Goal: Task Accomplishment & Management: Manage account settings

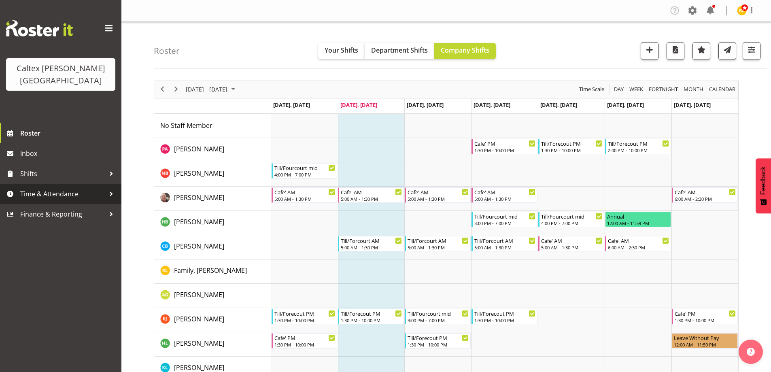
click at [63, 188] on span "Time & Attendance" at bounding box center [62, 194] width 85 height 12
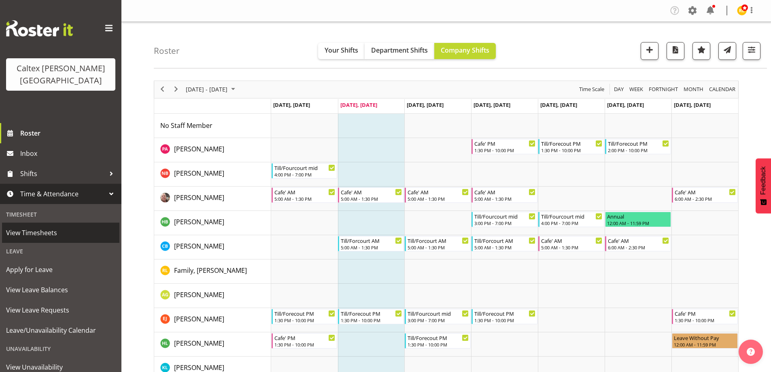
click at [44, 227] on span "View Timesheets" at bounding box center [60, 233] width 109 height 12
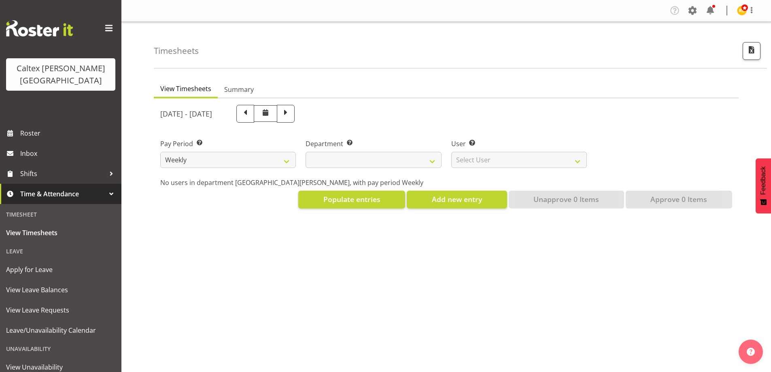
select select
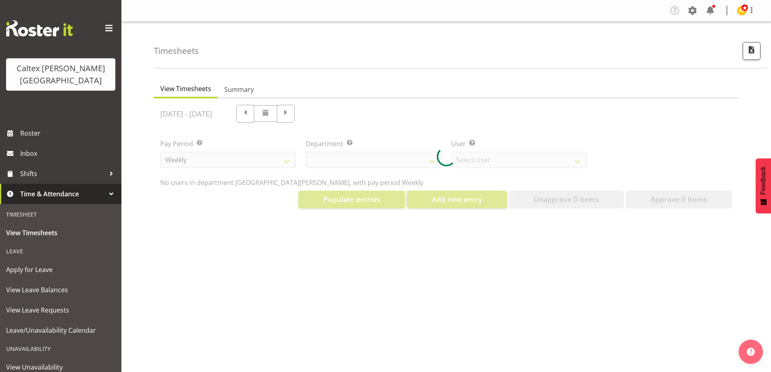
select select "10953"
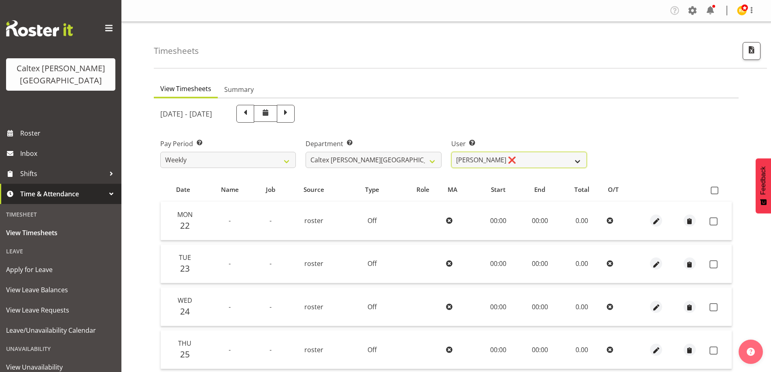
click at [577, 158] on select "Grant, Adam ❌ Robertson, Christine ❌ Bullock, Christopher ❌ Wasley, Connor ❌ Jo…" at bounding box center [519, 160] width 136 height 16
click at [485, 107] on div "September 22nd - September 28th 2025" at bounding box center [373, 114] width 427 height 18
click at [291, 115] on span at bounding box center [285, 113] width 11 height 11
select select
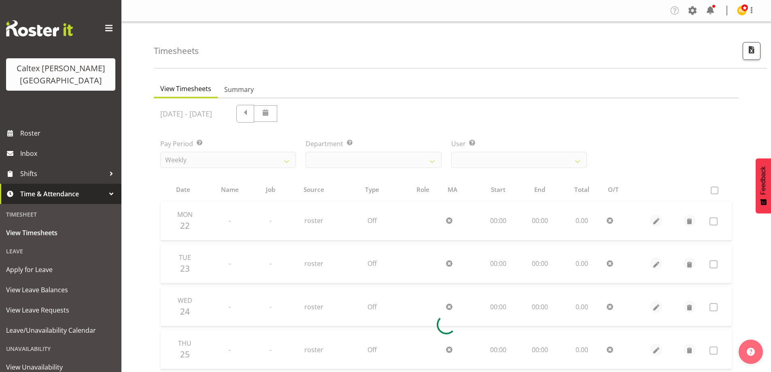
click at [575, 162] on div at bounding box center [446, 324] width 585 height 453
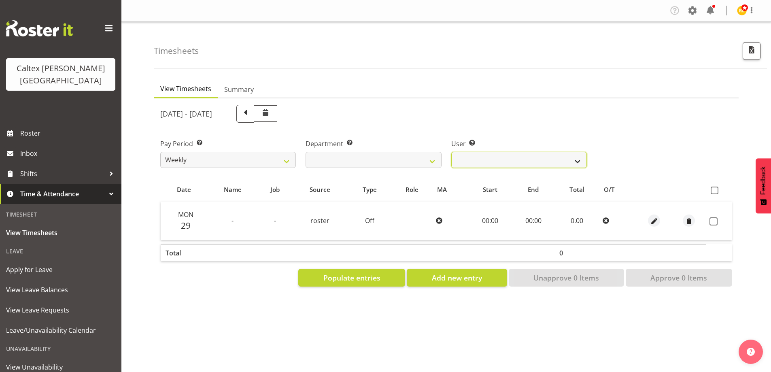
click at [576, 161] on select "Grant, Adam ❌ Robertson, Christine ❌ Bullock, Christopher ❌ Wasley, Connor ❌ Jo…" at bounding box center [519, 160] width 136 height 16
select select "11355"
click at [451, 152] on select "Grant, Adam ❌ Robertson, Christine ❌ Bullock, Christopher ❌ Wasley, Connor ❌ Jo…" at bounding box center [519, 160] width 136 height 16
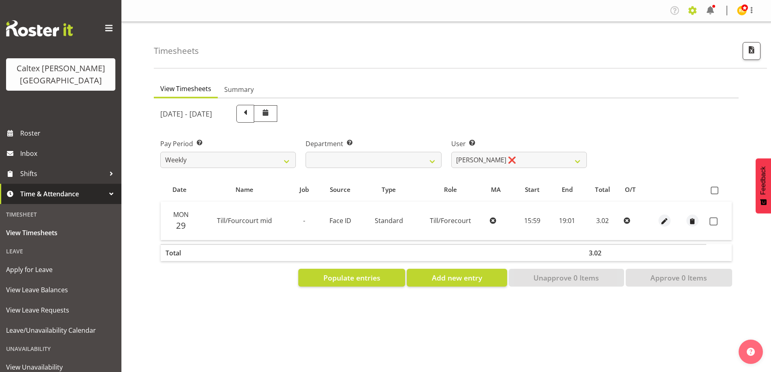
click at [693, 9] on span at bounding box center [692, 10] width 13 height 13
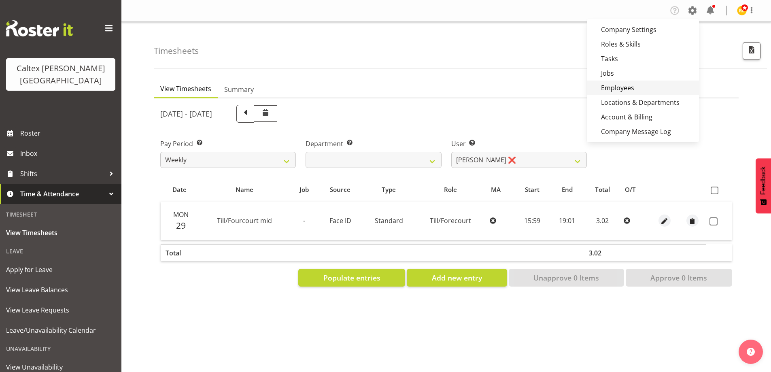
click at [629, 91] on link "Employees" at bounding box center [643, 88] width 112 height 15
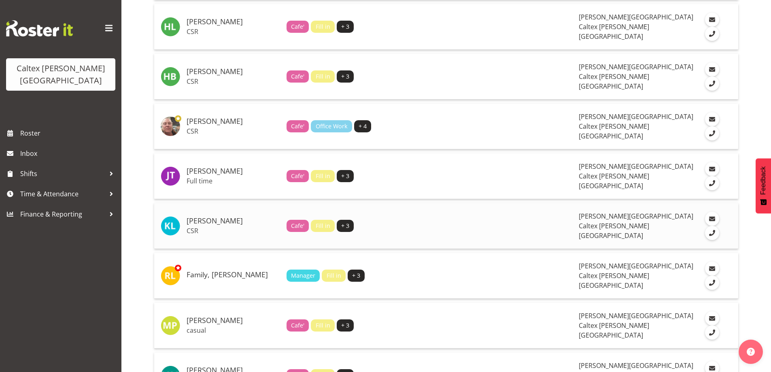
scroll to position [388, 0]
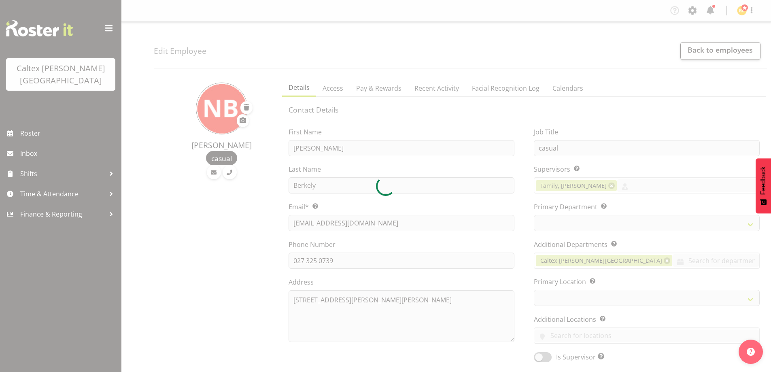
select select "TimelineWeek"
select select
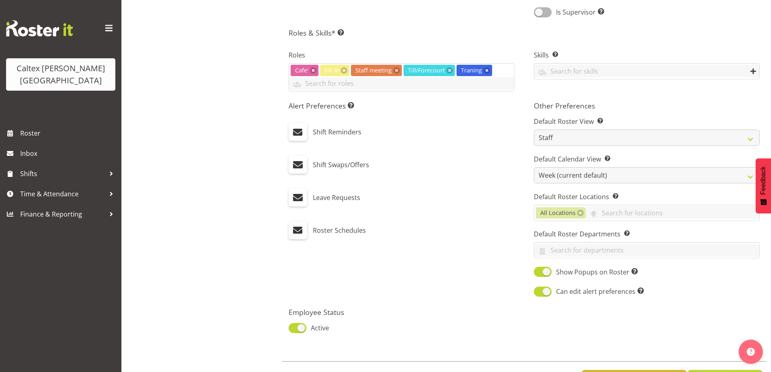
scroll to position [380, 0]
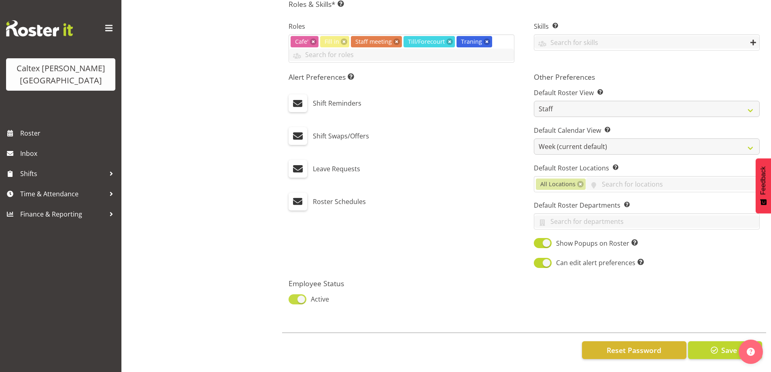
click at [297, 294] on span at bounding box center [298, 299] width 18 height 10
click at [294, 297] on input "Active" at bounding box center [291, 299] width 5 height 5
checkbox input "false"
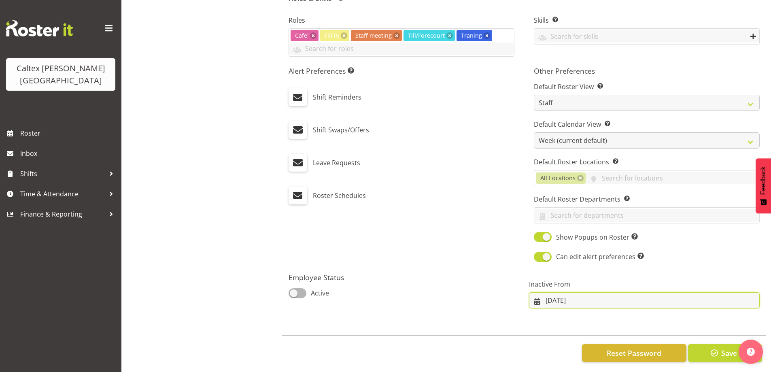
click at [603, 301] on input "17/06/2025" at bounding box center [644, 300] width 231 height 16
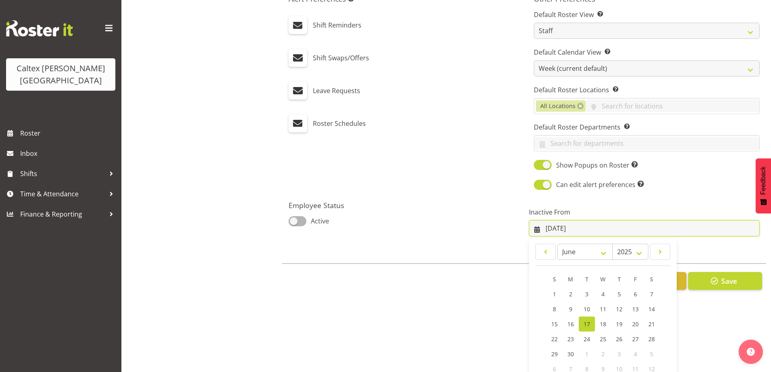
scroll to position [79, 0]
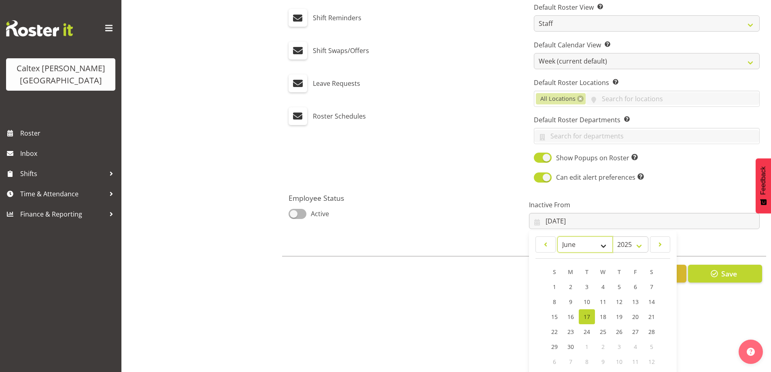
click at [601, 249] on select "January February March April May June July August September October November De…" at bounding box center [584, 244] width 55 height 16
select select "8"
click at [557, 236] on select "January February March April May June July August September October November De…" at bounding box center [584, 244] width 55 height 16
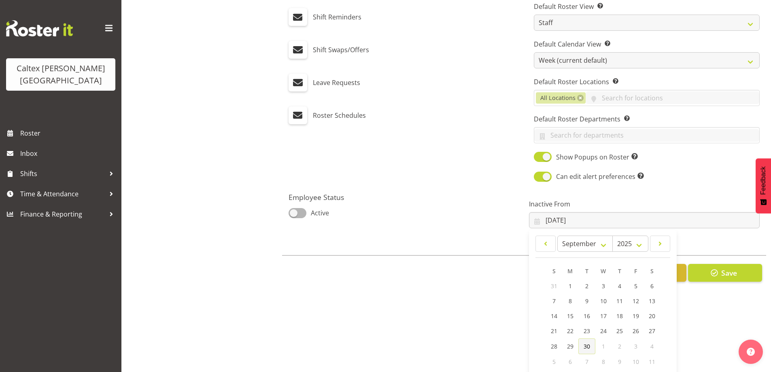
click at [584, 347] on span "30" at bounding box center [587, 346] width 6 height 8
type input "30/09/2025"
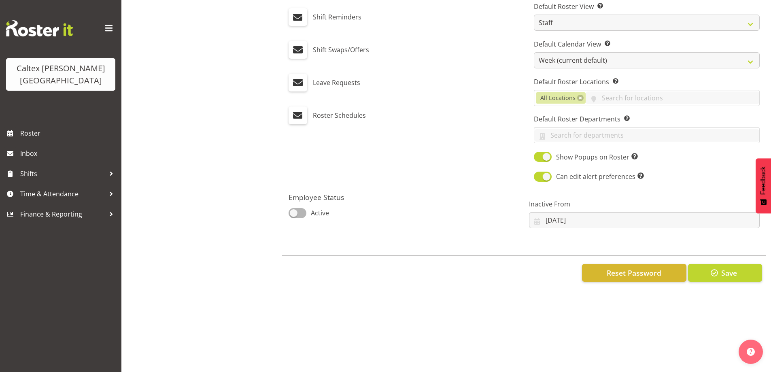
scroll to position [389, 0]
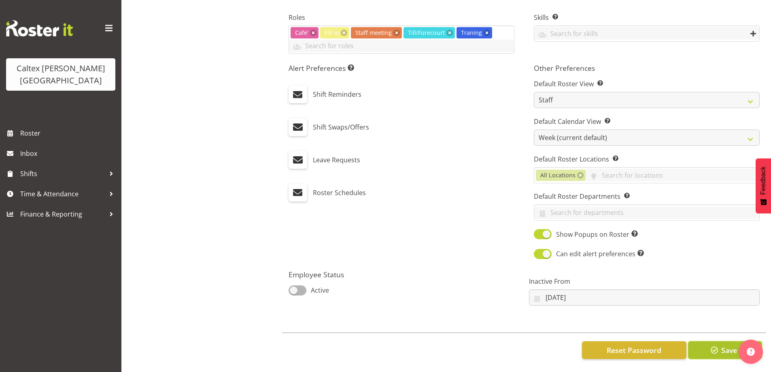
click at [724, 345] on span "Save" at bounding box center [729, 350] width 16 height 11
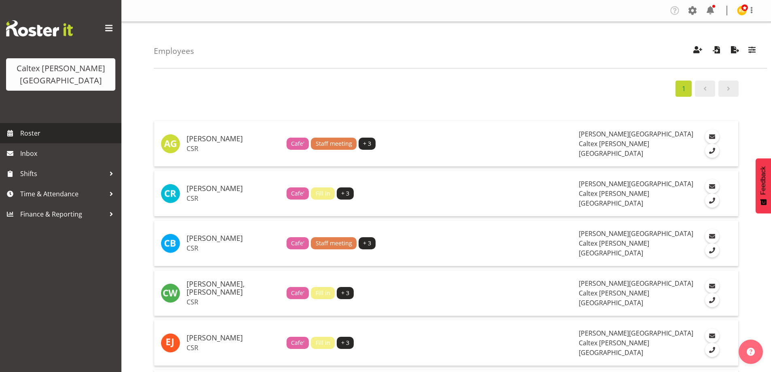
click at [25, 127] on span "Roster" at bounding box center [68, 133] width 97 height 12
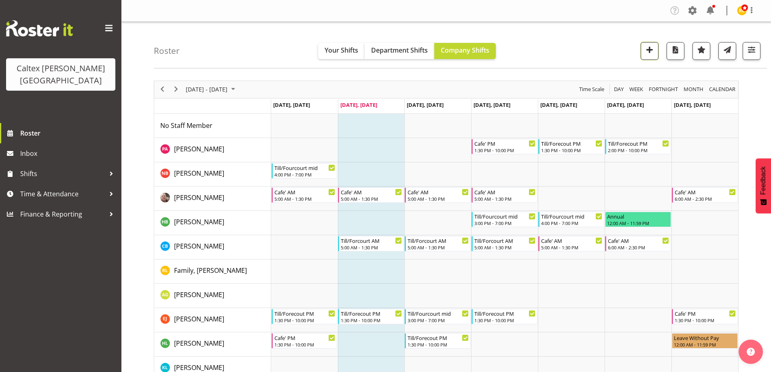
click at [652, 47] on span "button" at bounding box center [649, 50] width 11 height 11
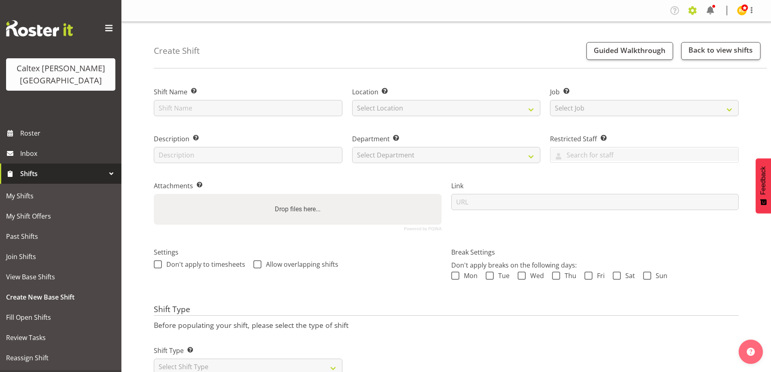
click at [695, 8] on span at bounding box center [692, 10] width 13 height 13
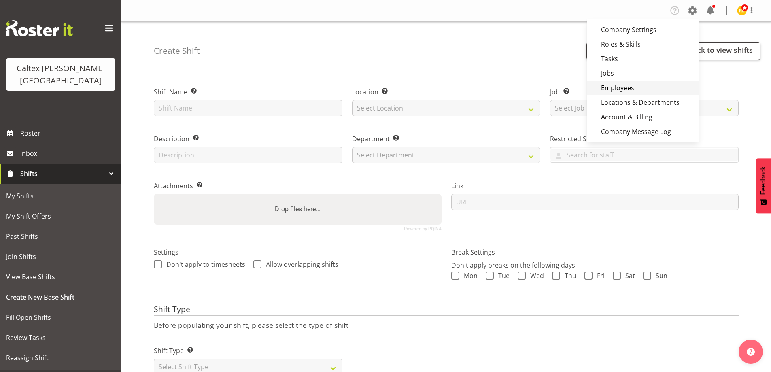
click at [617, 88] on link "Employees" at bounding box center [643, 88] width 112 height 15
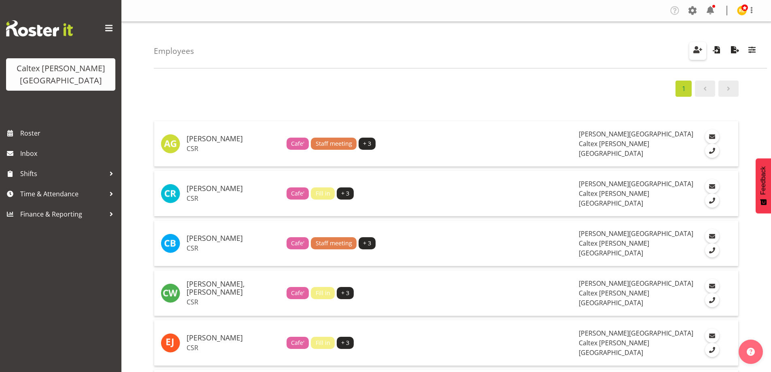
click at [700, 49] on span "button" at bounding box center [698, 50] width 11 height 11
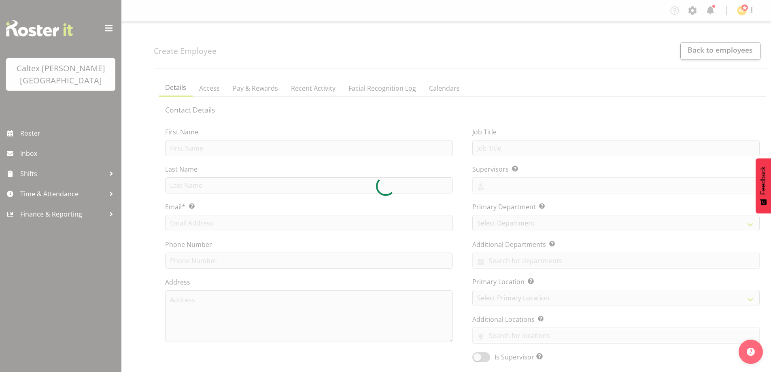
click at [197, 150] on div at bounding box center [385, 186] width 771 height 372
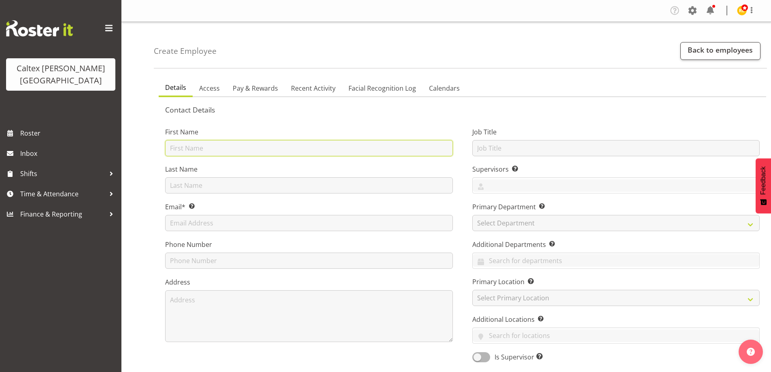
click at [196, 150] on input "text" at bounding box center [309, 148] width 288 height 16
type input "O"
type input "[PERSON_NAME]"
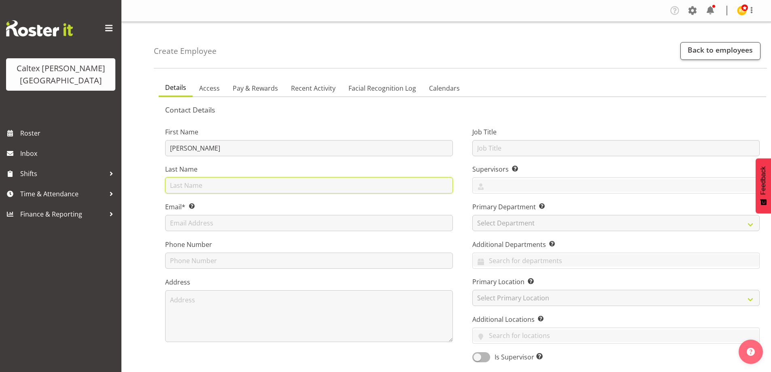
click at [193, 190] on input "text" at bounding box center [309, 185] width 288 height 16
type input "Robinson"
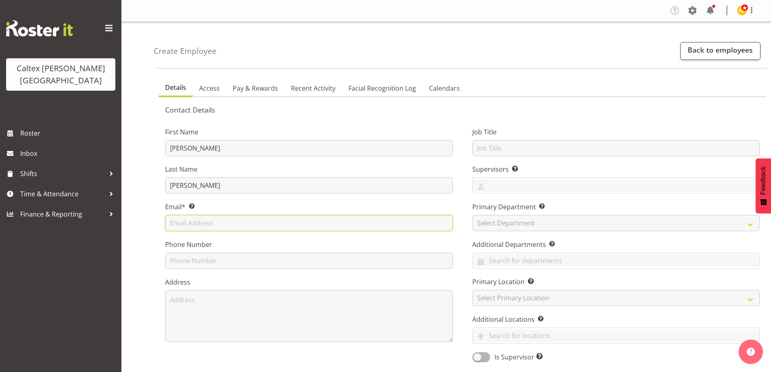
click at [212, 223] on input "text" at bounding box center [309, 223] width 288 height 16
type input "[PERSON_NAME][EMAIL_ADDRESS][PERSON_NAME][DOMAIN_NAME]"
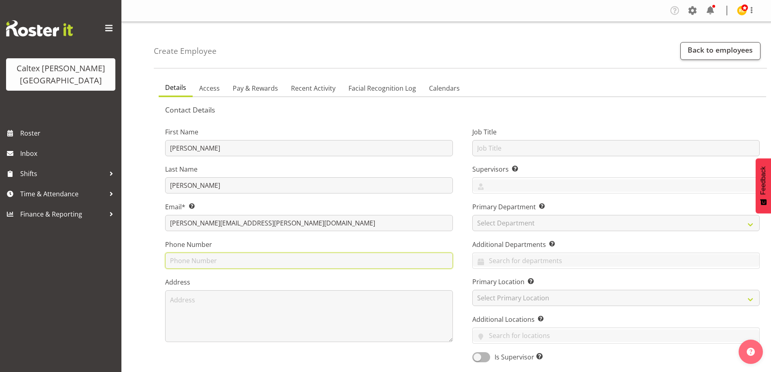
click at [205, 265] on input "text" at bounding box center [309, 261] width 288 height 16
type input "02108527180"
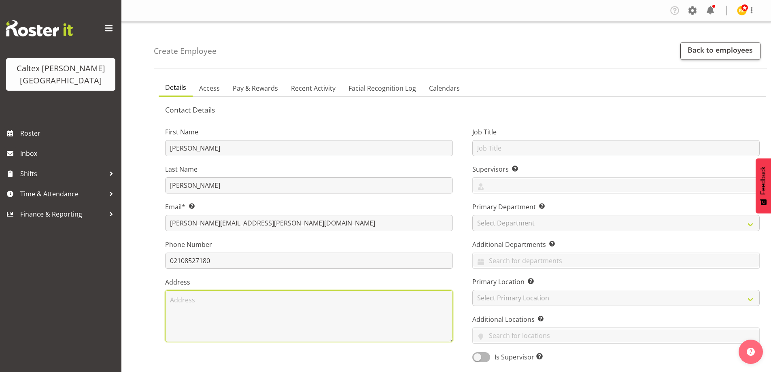
click at [185, 303] on textarea at bounding box center [309, 316] width 288 height 52
type textarea "[STREET_ADDRESS][PERSON_NAME][PERSON_NAME]"
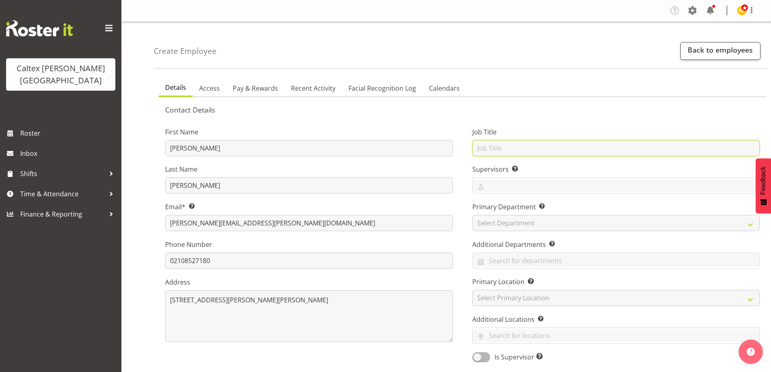
click at [514, 150] on input "text" at bounding box center [616, 148] width 288 height 16
type input "casual"
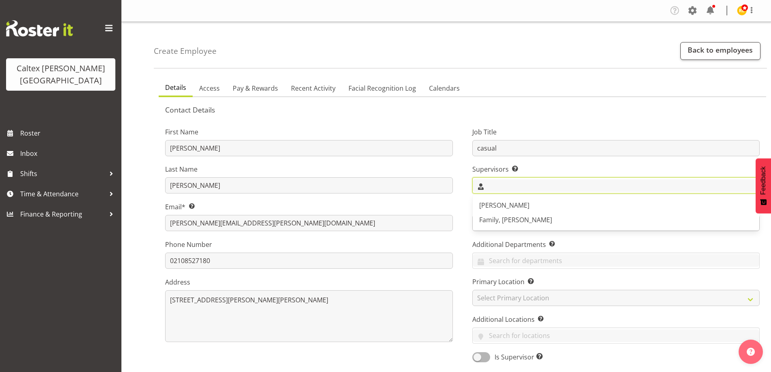
click at [517, 185] on input "text" at bounding box center [616, 185] width 287 height 13
click at [526, 219] on link "Family, [PERSON_NAME]" at bounding box center [616, 219] width 287 height 15
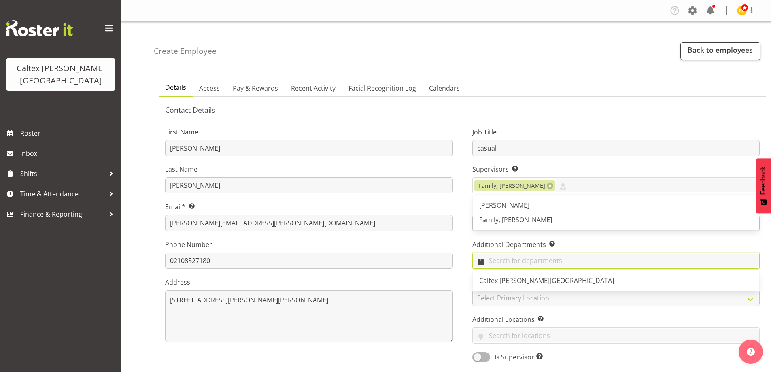
click at [494, 264] on input "text" at bounding box center [616, 260] width 287 height 13
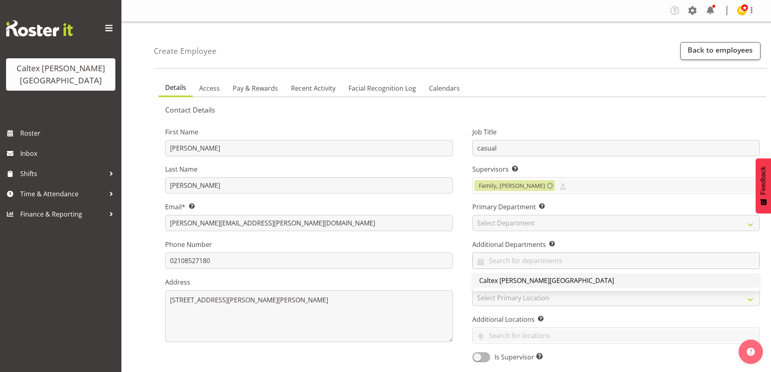
click at [504, 277] on span "Caltex [PERSON_NAME][GEOGRAPHIC_DATA]" at bounding box center [546, 280] width 135 height 9
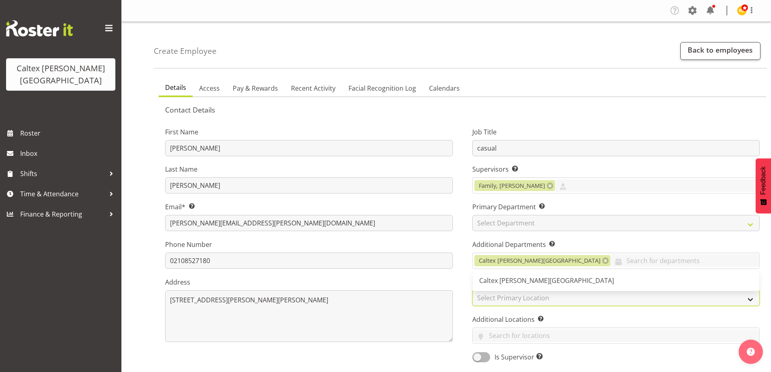
click at [504, 298] on select "Select Primary Location Stokes Valley" at bounding box center [616, 298] width 288 height 16
select select "1239"
click at [472, 290] on select "Select Primary Location Stokes Valley" at bounding box center [616, 298] width 288 height 16
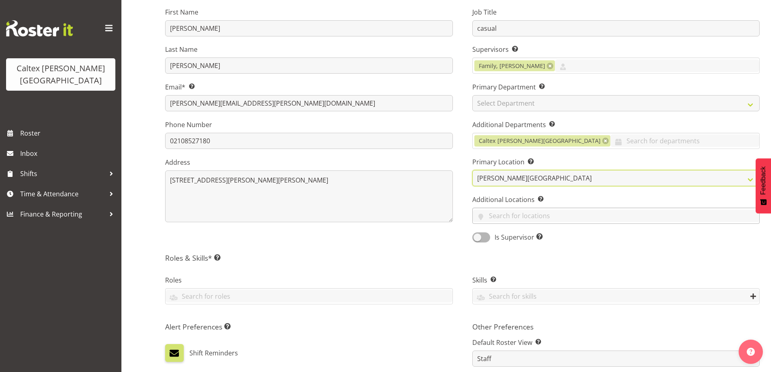
scroll to position [121, 0]
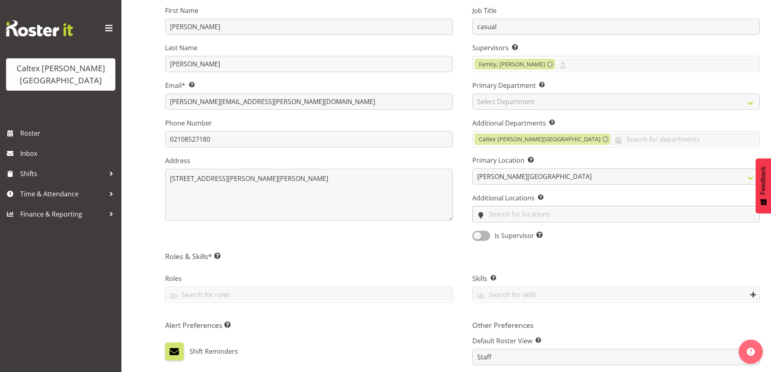
click at [523, 215] on input "text" at bounding box center [616, 214] width 287 height 13
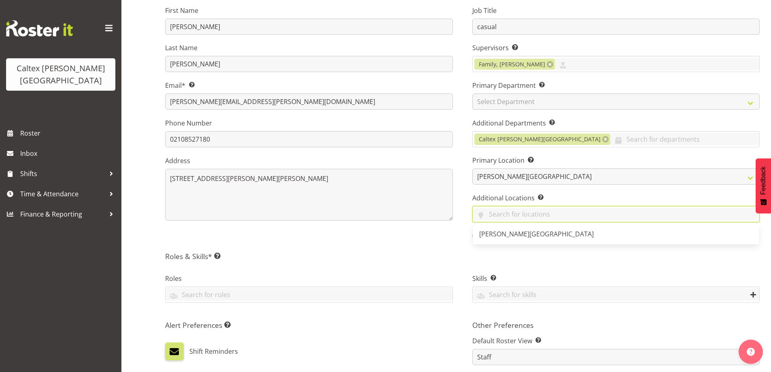
click at [440, 248] on div "Contact Details First Name Patrick Last Name Robinson Email* This is a required…" at bounding box center [462, 258] width 595 height 548
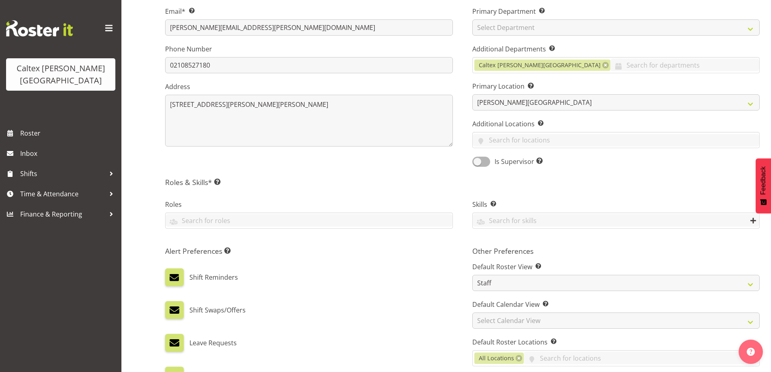
scroll to position [202, 0]
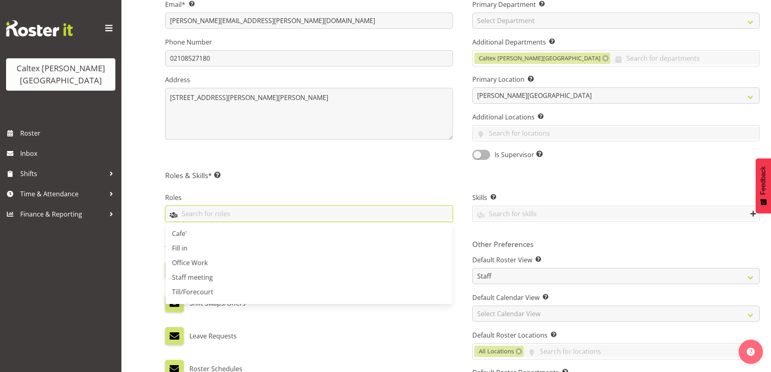
click at [351, 214] on input "text" at bounding box center [309, 213] width 287 height 13
click at [185, 232] on span "Cafe'" at bounding box center [179, 233] width 15 height 9
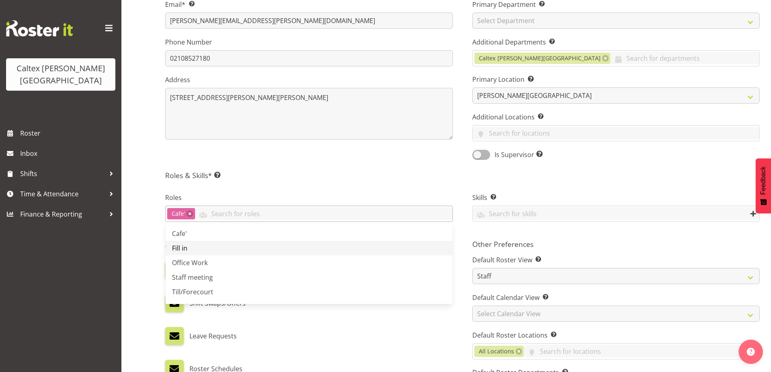
click at [179, 249] on span "Fill in" at bounding box center [179, 248] width 15 height 9
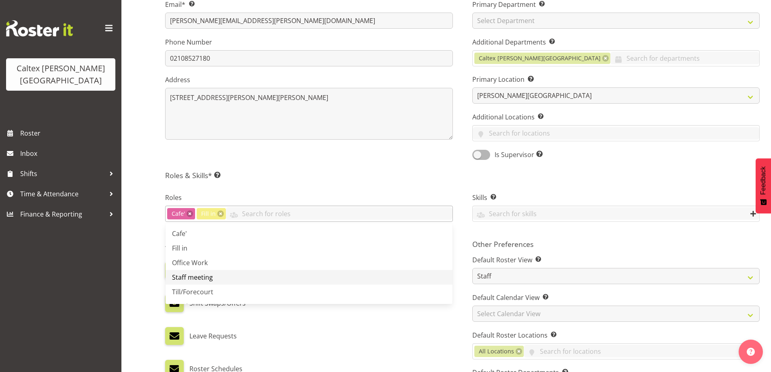
click at [183, 273] on span "Staff meeting" at bounding box center [192, 277] width 41 height 9
click at [183, 291] on span "Till/Forecourt" at bounding box center [192, 291] width 41 height 9
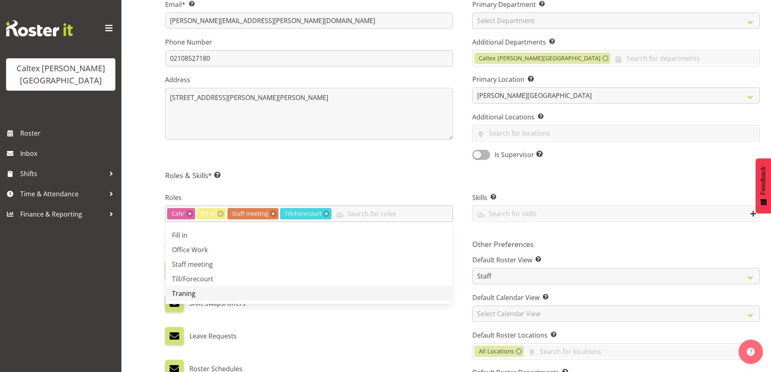
click at [185, 293] on span "Traning" at bounding box center [183, 293] width 23 height 9
click at [481, 233] on div "Skills Enter any skills required for this shift. At least one employee on the s…" at bounding box center [616, 208] width 307 height 54
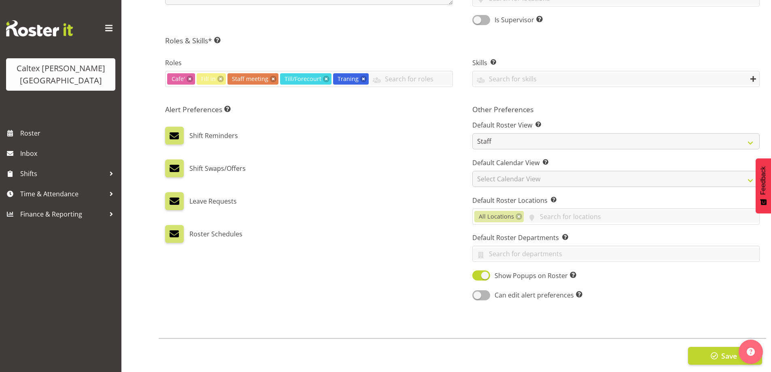
scroll to position [349, 0]
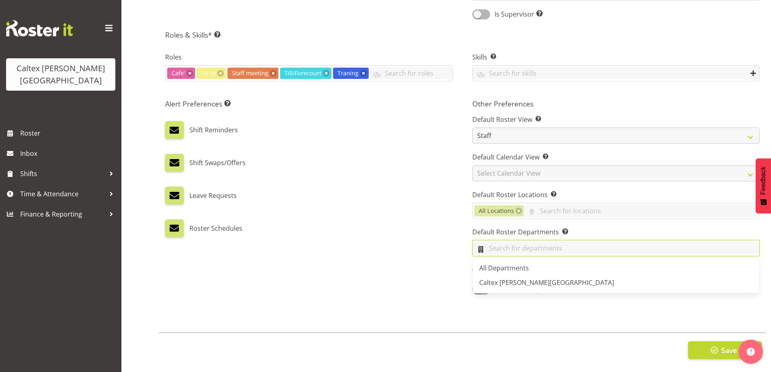
click at [525, 242] on input "text" at bounding box center [616, 248] width 287 height 13
click at [497, 278] on span "Caltex [PERSON_NAME][GEOGRAPHIC_DATA]" at bounding box center [546, 282] width 135 height 9
click at [402, 248] on div "Alert Preferences Specifies what type(s) of communication the employee will rec…" at bounding box center [308, 197] width 307 height 206
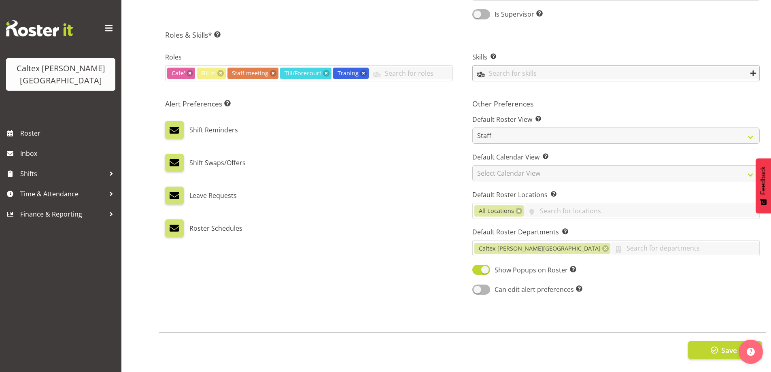
click at [640, 67] on input "text" at bounding box center [616, 73] width 287 height 13
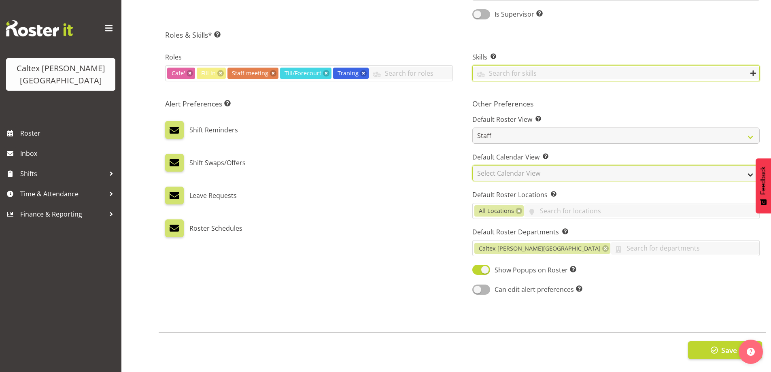
click at [572, 167] on select "Select Calendar View Day Timeline Day Week (current default) Timeline Week Fort…" at bounding box center [616, 173] width 288 height 16
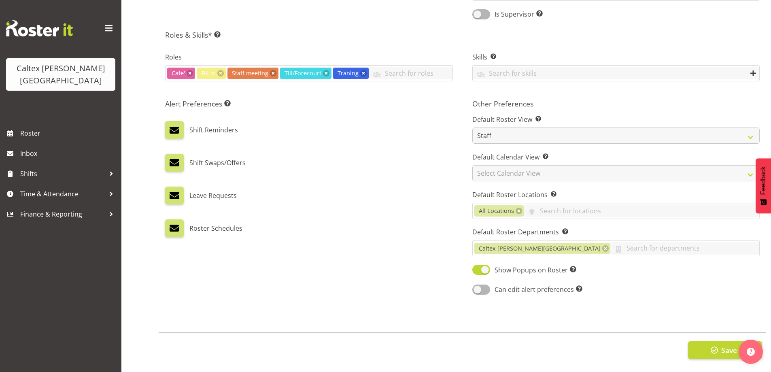
click at [428, 187] on div "Leave Requests" at bounding box center [309, 196] width 288 height 18
click at [724, 345] on span "Save" at bounding box center [729, 350] width 16 height 11
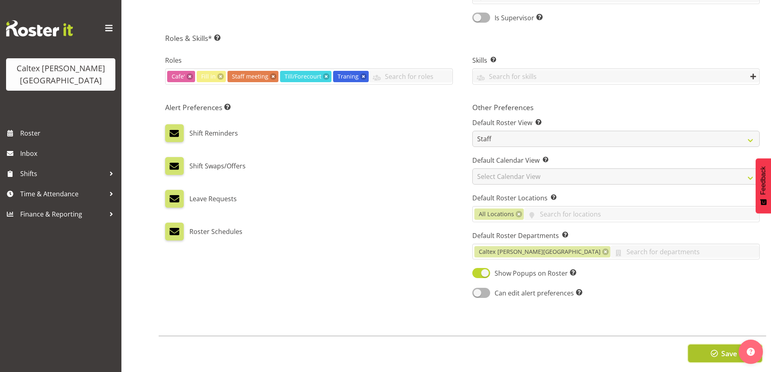
click at [723, 353] on span "Save" at bounding box center [729, 353] width 16 height 11
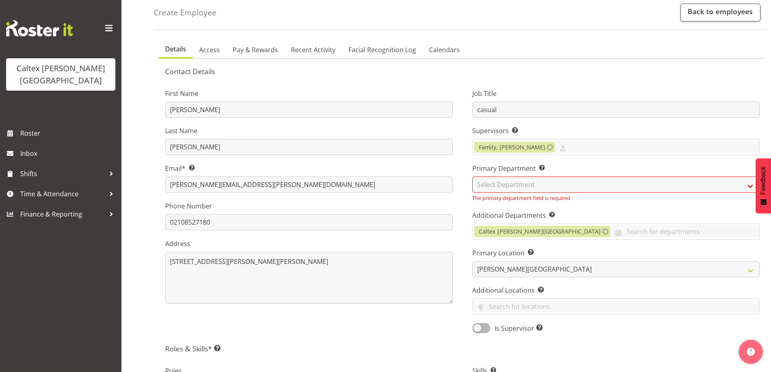
scroll to position [25, 0]
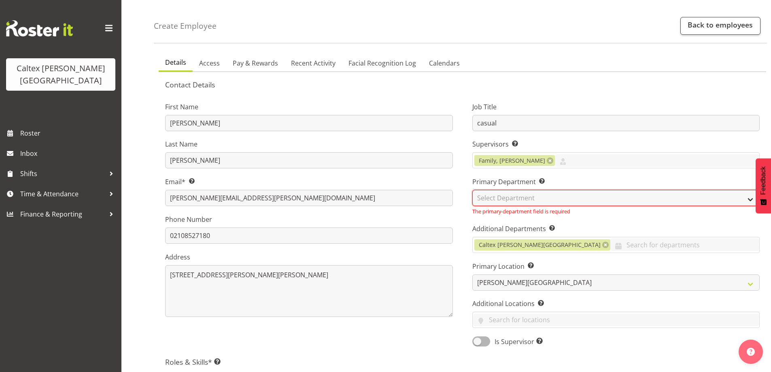
click at [510, 200] on select "Select Department Caltex Stokes Valley" at bounding box center [616, 198] width 288 height 16
select select "879"
click at [472, 190] on select "Select Department Caltex Stokes Valley" at bounding box center [616, 198] width 288 height 16
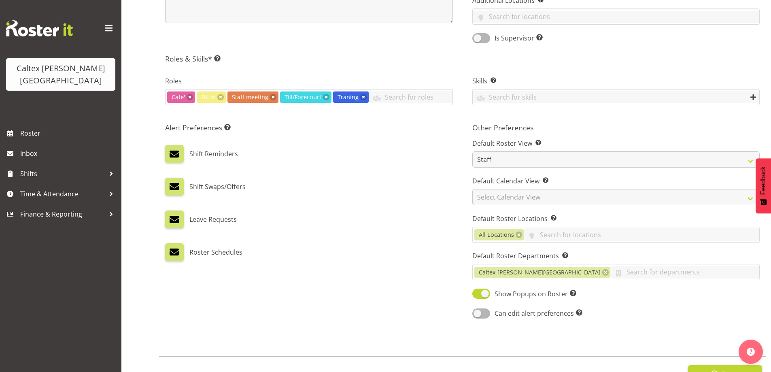
scroll to position [349, 0]
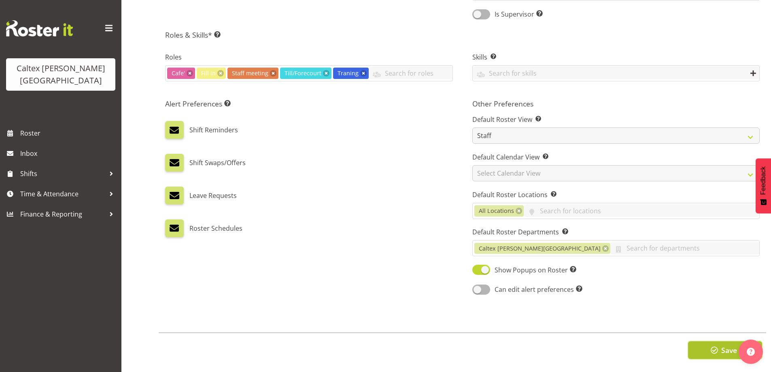
click at [718, 345] on span "button" at bounding box center [714, 350] width 11 height 11
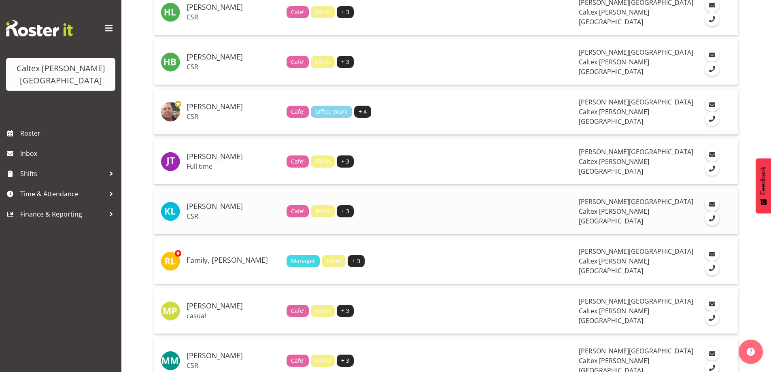
scroll to position [388, 0]
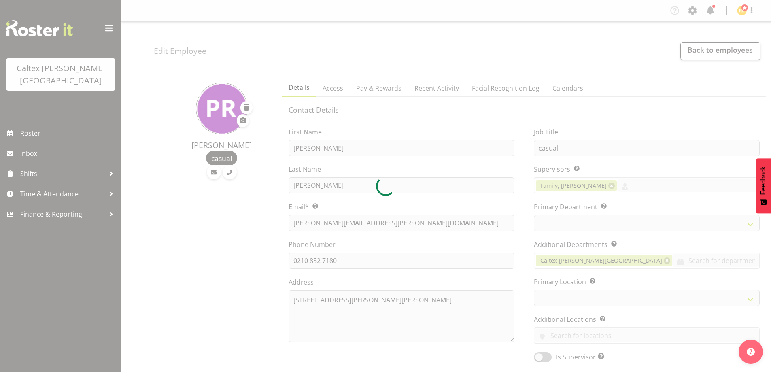
select select "TimelineWeek"
select select
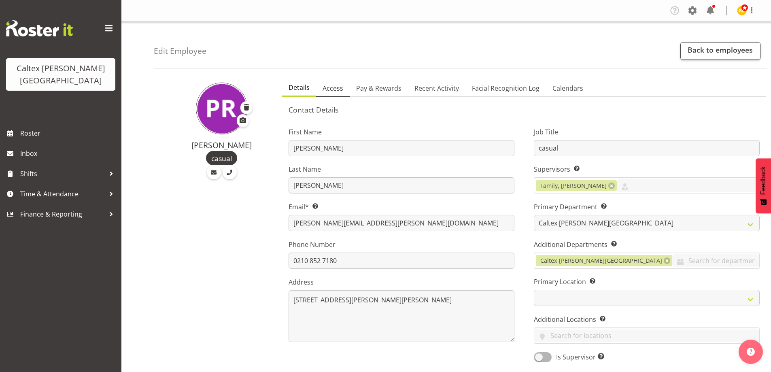
click at [331, 88] on span "Access" at bounding box center [333, 88] width 21 height 10
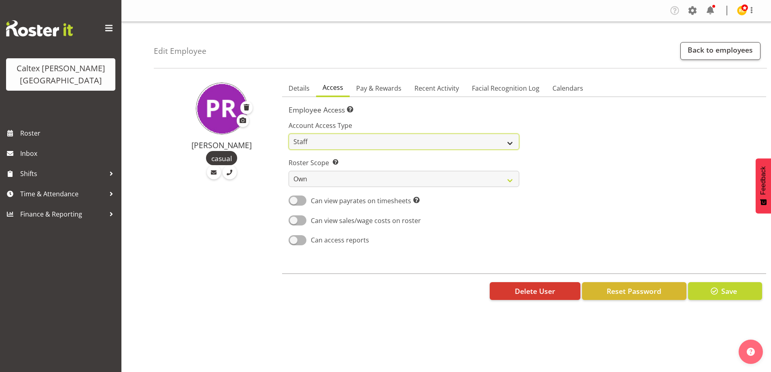
click at [338, 143] on select "Admin Manager Staff" at bounding box center [404, 142] width 231 height 16
click at [251, 215] on div "[PERSON_NAME] casual" at bounding box center [215, 193] width 123 height 238
click at [385, 88] on span "Pay & Rewards" at bounding box center [378, 88] width 45 height 10
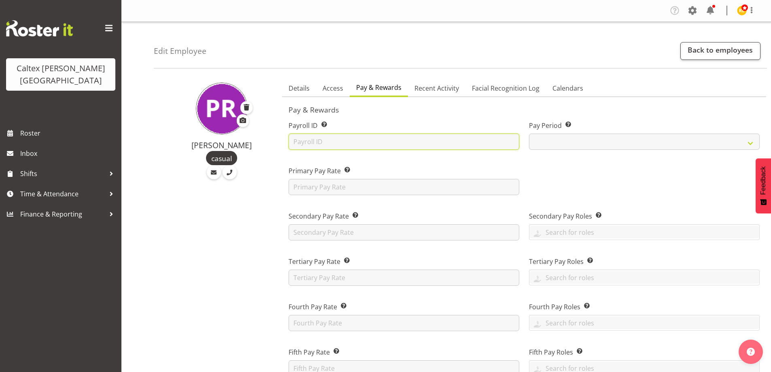
click at [310, 144] on input "text" at bounding box center [404, 142] width 231 height 16
type input "Patrick"
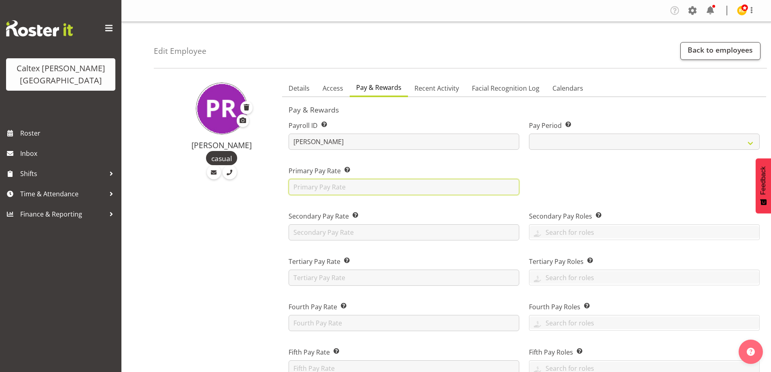
click at [325, 191] on input "text" at bounding box center [404, 187] width 231 height 16
type input "23.50"
click at [438, 90] on span "Recent Activity" at bounding box center [436, 88] width 45 height 10
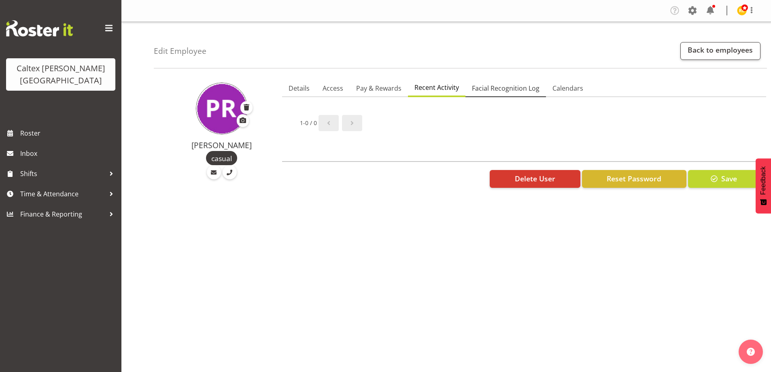
click at [492, 89] on span "Facial Recognition Log" at bounding box center [506, 88] width 68 height 10
click at [563, 88] on span "Calendars" at bounding box center [567, 88] width 31 height 10
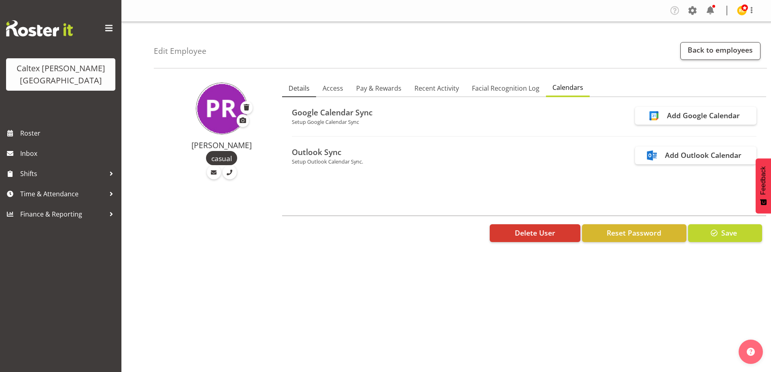
click at [298, 88] on span "Details" at bounding box center [299, 88] width 21 height 10
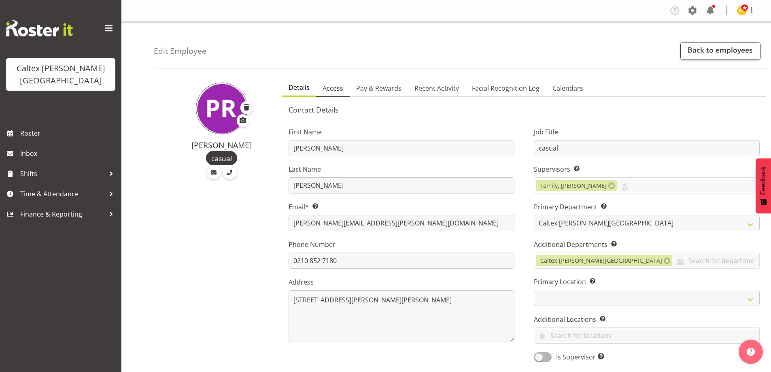
click at [332, 88] on span "Access" at bounding box center [333, 88] width 21 height 10
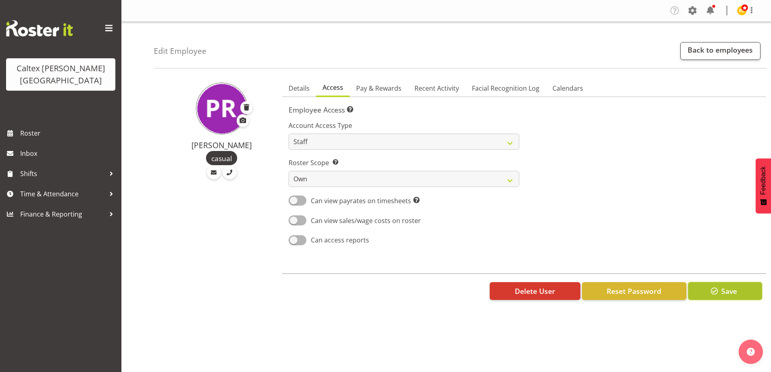
click at [725, 292] on span "Save" at bounding box center [729, 291] width 16 height 11
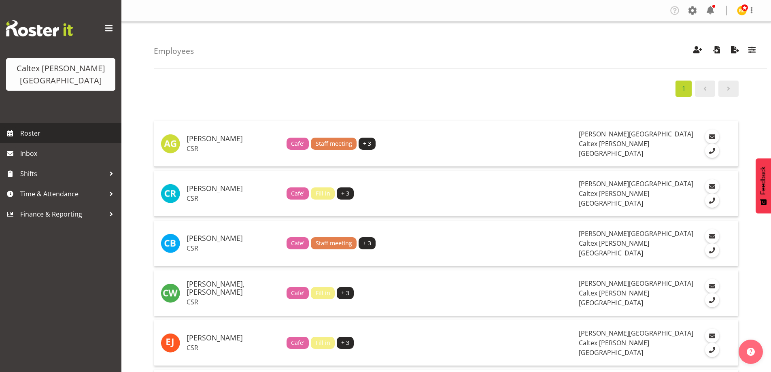
click at [38, 127] on span "Roster" at bounding box center [68, 133] width 97 height 12
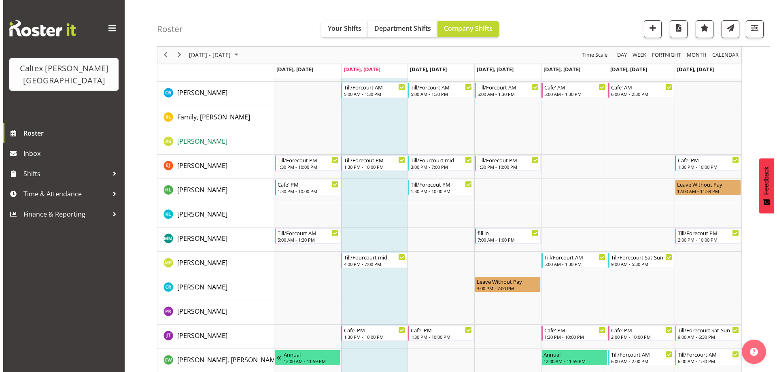
scroll to position [161, 0]
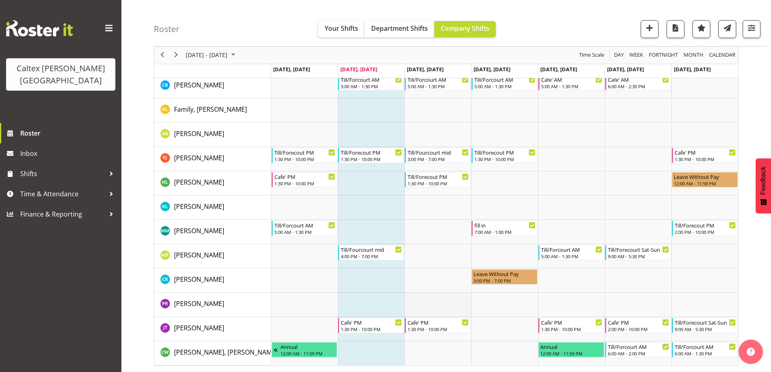
click at [434, 307] on td "Timeline Week of September 30, 2025" at bounding box center [437, 305] width 67 height 24
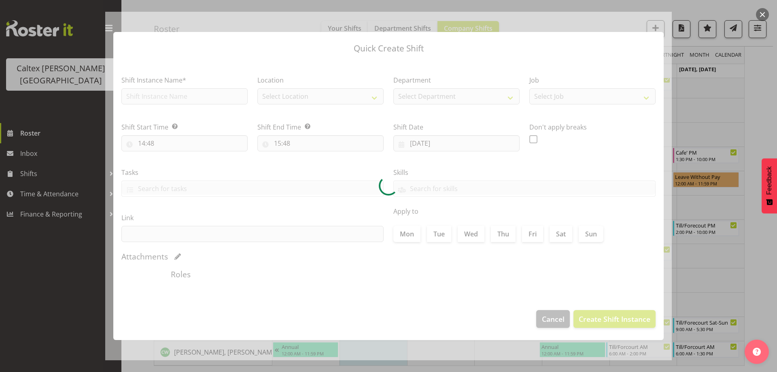
type input "[DATE]"
checkbox input "true"
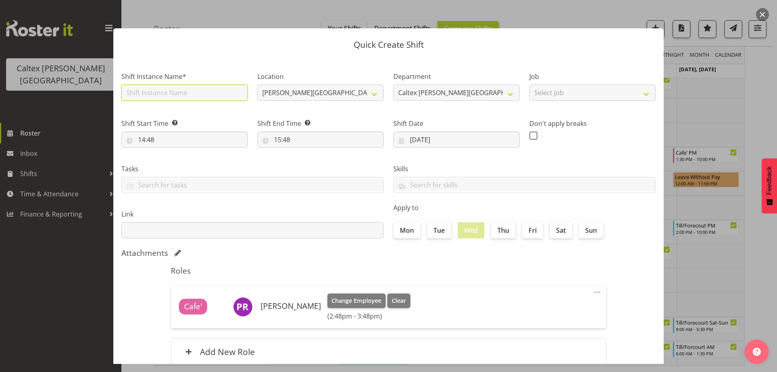
click at [189, 90] on input "text" at bounding box center [184, 93] width 126 height 16
type input "traning"
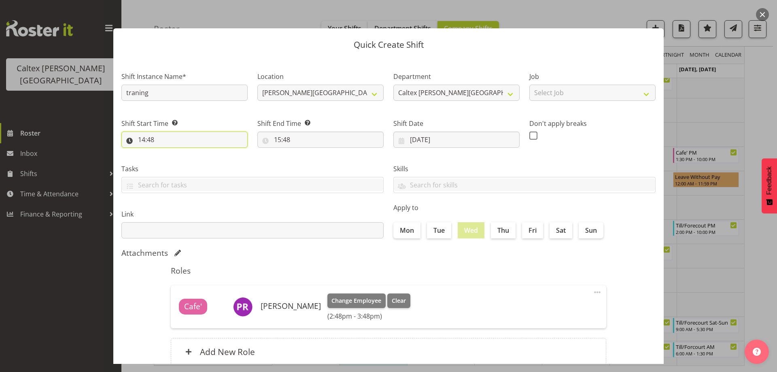
click at [163, 140] on input "14:48" at bounding box center [184, 140] width 126 height 16
click at [176, 160] on select "00 01 02 03 04 05 06 07 08 09 10 11 12 13 14 15 16 17 18 19 20 21 22 23" at bounding box center [177, 161] width 18 height 16
select select "7"
click at [168, 153] on select "00 01 02 03 04 05 06 07 08 09 10 11 12 13 14 15 16 17 18 19 20 21 22 23" at bounding box center [177, 161] width 18 height 16
type input "07:48"
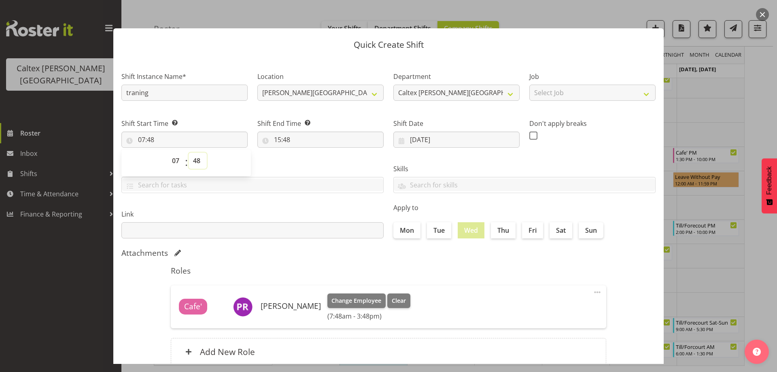
click at [199, 160] on select "00 01 02 03 04 05 06 07 08 09 10 11 12 13 14 15 16 17 18 19 20 21 22 23 24 25 2…" at bounding box center [198, 161] width 18 height 16
select select "0"
click at [189, 153] on select "00 01 02 03 04 05 06 07 08 09 10 11 12 13 14 15 16 17 18 19 20 21 22 23 24 25 2…" at bounding box center [198, 161] width 18 height 16
type input "07:00"
click at [302, 139] on input "15:48" at bounding box center [320, 140] width 126 height 16
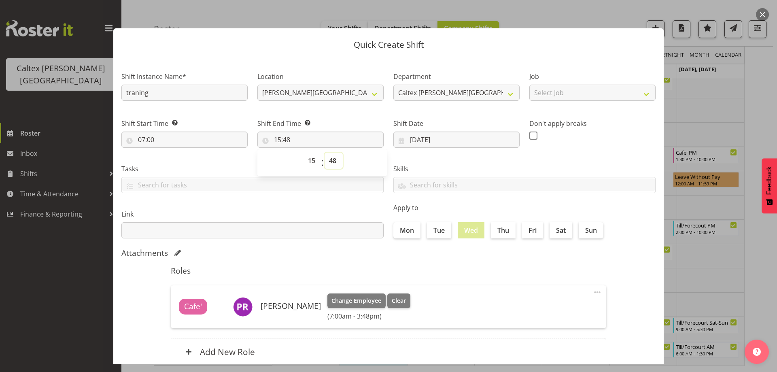
click at [332, 164] on select "00 01 02 03 04 05 06 07 08 09 10 11 12 13 14 15 16 17 18 19 20 21 22 23 24 25 2…" at bounding box center [334, 161] width 18 height 16
select select "0"
click at [325, 153] on select "00 01 02 03 04 05 06 07 08 09 10 11 12 13 14 15 16 17 18 19 20 21 22 23 24 25 2…" at bounding box center [334, 161] width 18 height 16
type input "15:00"
click at [438, 159] on div "Skills" at bounding box center [525, 175] width 272 height 45
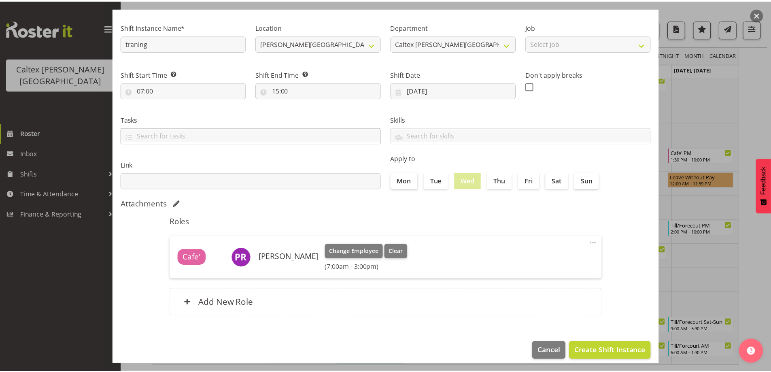
scroll to position [57, 0]
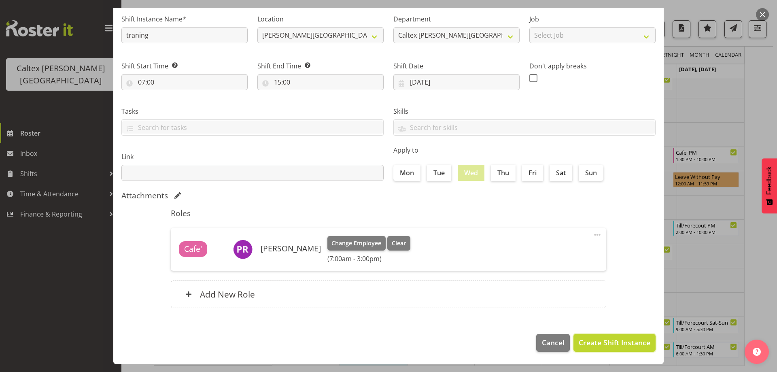
drag, startPoint x: 613, startPoint y: 342, endPoint x: 642, endPoint y: 257, distance: 90.4
click at [613, 342] on span "Create Shift Instance" at bounding box center [615, 342] width 72 height 11
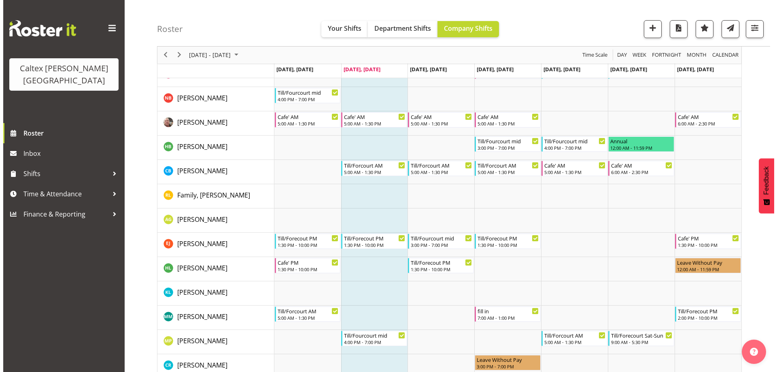
scroll to position [161, 0]
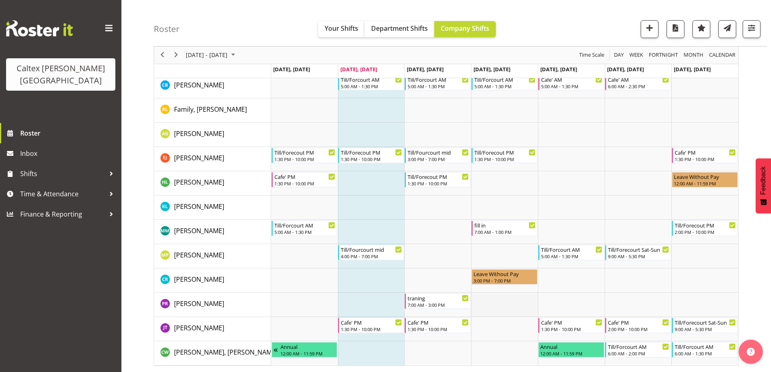
click at [497, 301] on td "Timeline Week of September 30, 2025" at bounding box center [504, 305] width 67 height 24
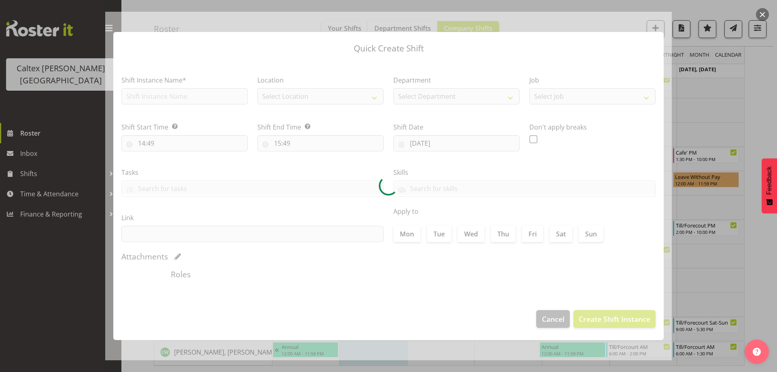
type input "[DATE]"
checkbox input "true"
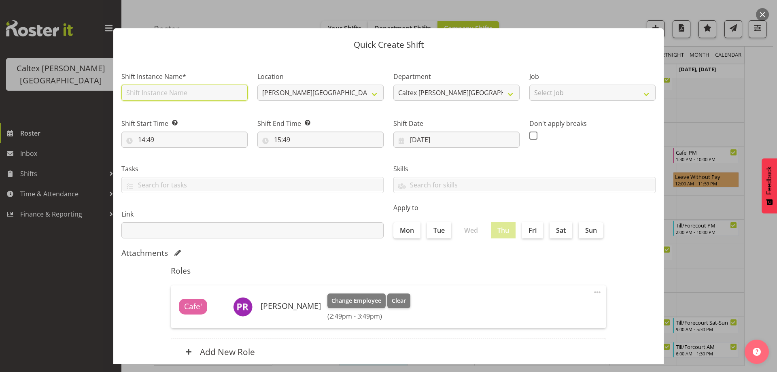
click at [157, 91] on input "text" at bounding box center [184, 93] width 126 height 16
click at [134, 93] on input "traning" at bounding box center [184, 93] width 126 height 16
type input "training"
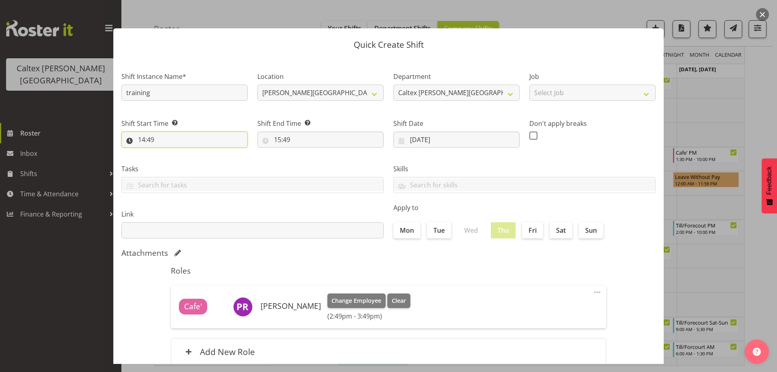
click at [185, 142] on input "14:49" at bounding box center [184, 140] width 126 height 16
click at [173, 161] on select "00 01 02 03 04 05 06 07 08 09 10 11 12 13 14 15 16 17 18 19 20 21 22 23" at bounding box center [177, 161] width 18 height 16
select select "13"
click at [168, 153] on select "00 01 02 03 04 05 06 07 08 09 10 11 12 13 14 15 16 17 18 19 20 21 22 23" at bounding box center [177, 161] width 18 height 16
type input "13:49"
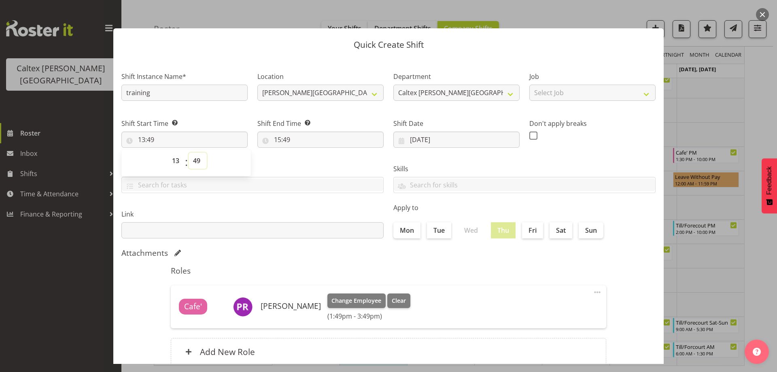
click at [194, 161] on select "00 01 02 03 04 05 06 07 08 09 10 11 12 13 14 15 16 17 18 19 20 21 22 23 24 25 2…" at bounding box center [198, 161] width 18 height 16
select select "30"
click at [189, 153] on select "00 01 02 03 04 05 06 07 08 09 10 11 12 13 14 15 16 17 18 19 20 21 22 23 24 25 2…" at bounding box center [198, 161] width 18 height 16
type input "13:30"
click at [284, 139] on input "15:49" at bounding box center [320, 140] width 126 height 16
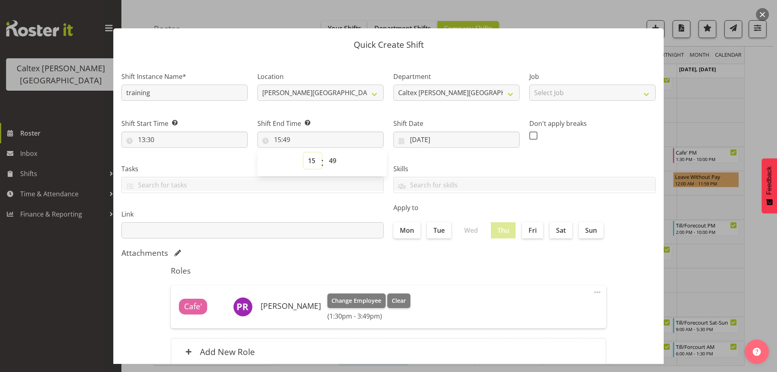
click at [314, 162] on select "00 01 02 03 04 05 06 07 08 09 10 11 12 13 14 15 16 17 18 19 20 21 22 23" at bounding box center [313, 161] width 18 height 16
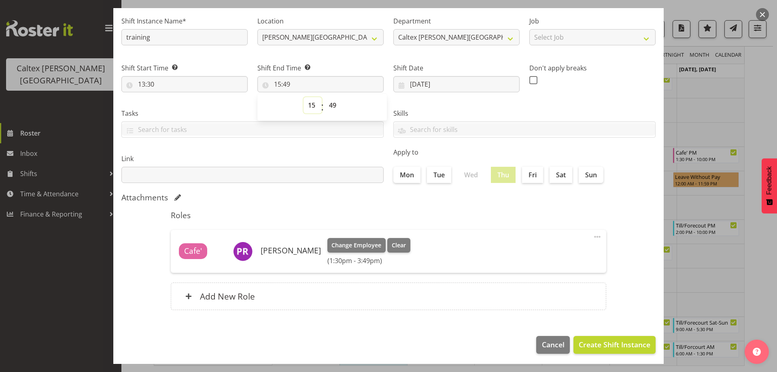
scroll to position [57, 0]
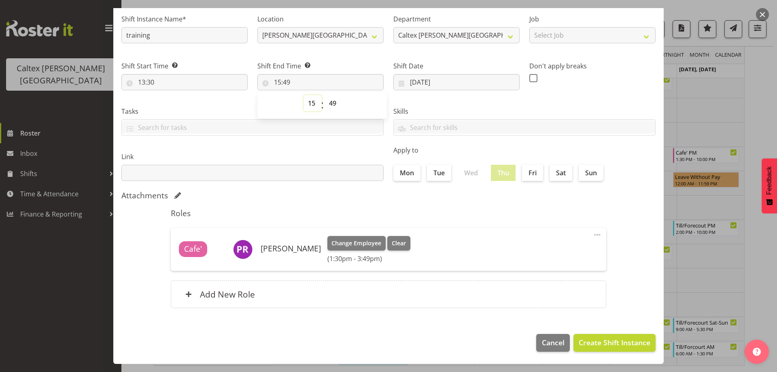
click at [313, 105] on select "00 01 02 03 04 05 06 07 08 09 10 11 12 13 14 15 16 17 18 19 20 21 22 23" at bounding box center [313, 103] width 18 height 16
select select "22"
click at [304, 95] on select "00 01 02 03 04 05 06 07 08 09 10 11 12 13 14 15 16 17 18 19 20 21 22 23" at bounding box center [313, 103] width 18 height 16
type input "22:49"
click at [338, 106] on select "00 01 02 03 04 05 06 07 08 09 10 11 12 13 14 15 16 17 18 19 20 21 22 23 24 25 2…" at bounding box center [334, 103] width 18 height 16
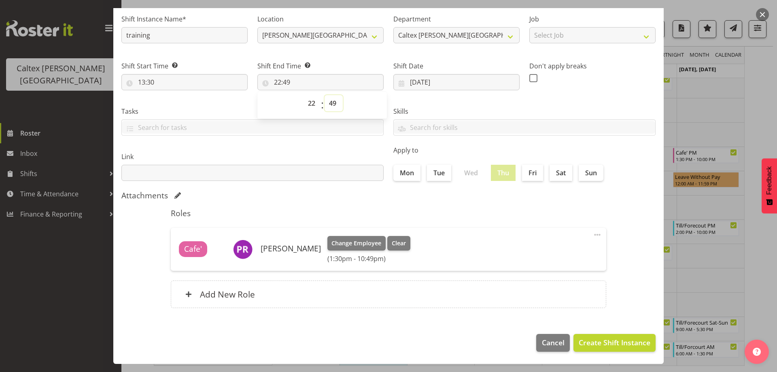
select select "0"
click at [325, 95] on select "00 01 02 03 04 05 06 07 08 09 10 11 12 13 14 15 16 17 18 19 20 21 22 23 24 25 2…" at bounding box center [334, 103] width 18 height 16
type input "22:00"
click at [436, 105] on div "Skills" at bounding box center [525, 117] width 272 height 45
click at [593, 344] on span "Create Shift Instance" at bounding box center [615, 342] width 72 height 11
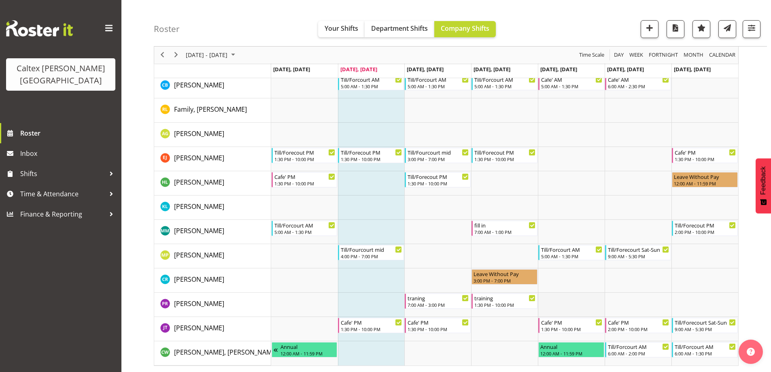
click at [565, 303] on td "Timeline Week of September 30, 2025" at bounding box center [571, 305] width 67 height 24
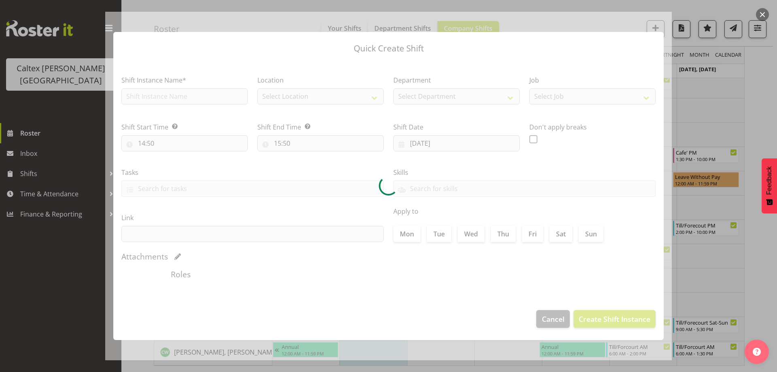
type input "[DATE]"
checkbox input "true"
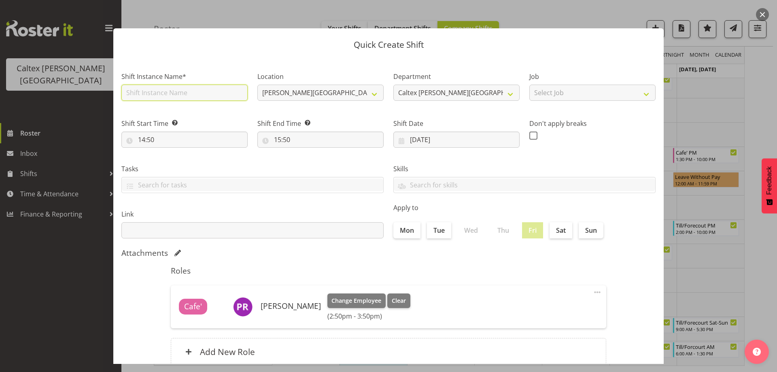
click at [193, 94] on input "text" at bounding box center [184, 93] width 126 height 16
type input "training"
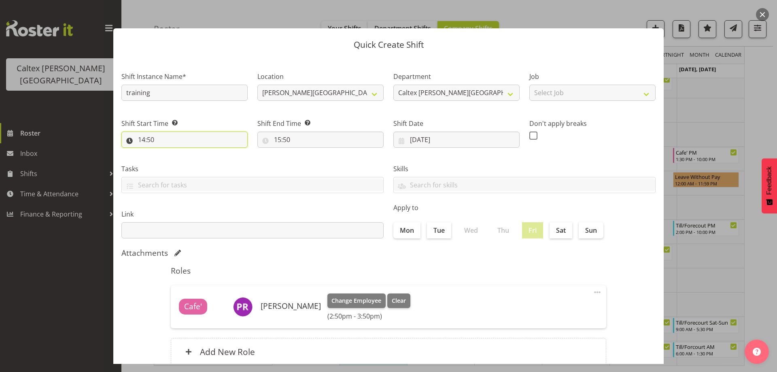
click at [174, 140] on input "14:50" at bounding box center [184, 140] width 126 height 16
click at [175, 162] on select "00 01 02 03 04 05 06 07 08 09 10 11 12 13 14 15 16 17 18 19 20 21 22 23" at bounding box center [177, 161] width 18 height 16
select select "7"
click at [168, 153] on select "00 01 02 03 04 05 06 07 08 09 10 11 12 13 14 15 16 17 18 19 20 21 22 23" at bounding box center [177, 161] width 18 height 16
type input "07:50"
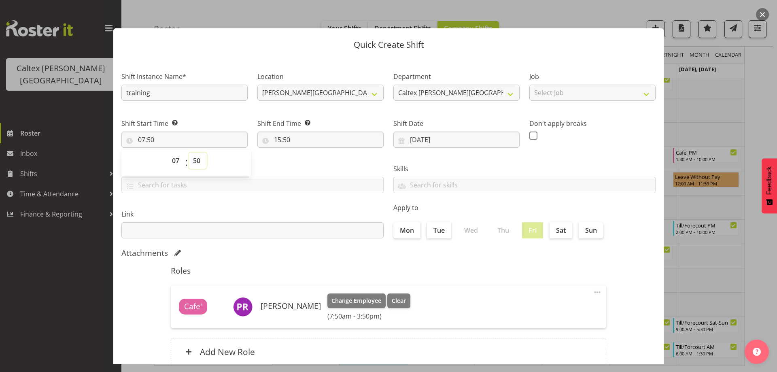
click at [198, 160] on select "00 01 02 03 04 05 06 07 08 09 10 11 12 13 14 15 16 17 18 19 20 21 22 23 24 25 2…" at bounding box center [198, 161] width 18 height 16
select select "0"
click at [189, 153] on select "00 01 02 03 04 05 06 07 08 09 10 11 12 13 14 15 16 17 18 19 20 21 22 23 24 25 2…" at bounding box center [198, 161] width 18 height 16
type input "07:00"
click at [288, 140] on input "15:50" at bounding box center [320, 140] width 126 height 16
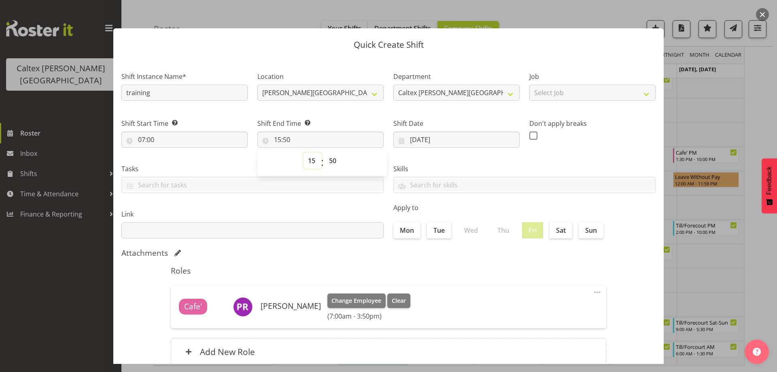
click at [309, 161] on select "00 01 02 03 04 05 06 07 08 09 10 11 12 13 14 15 16 17 18 19 20 21 22 23" at bounding box center [313, 161] width 18 height 16
click at [329, 159] on select "00 01 02 03 04 05 06 07 08 09 10 11 12 13 14 15 16 17 18 19 20 21 22 23 24 25 2…" at bounding box center [334, 161] width 18 height 16
select select "0"
click at [325, 153] on select "00 01 02 03 04 05 06 07 08 09 10 11 12 13 14 15 16 17 18 19 20 21 22 23 24 25 2…" at bounding box center [334, 161] width 18 height 16
type input "15:00"
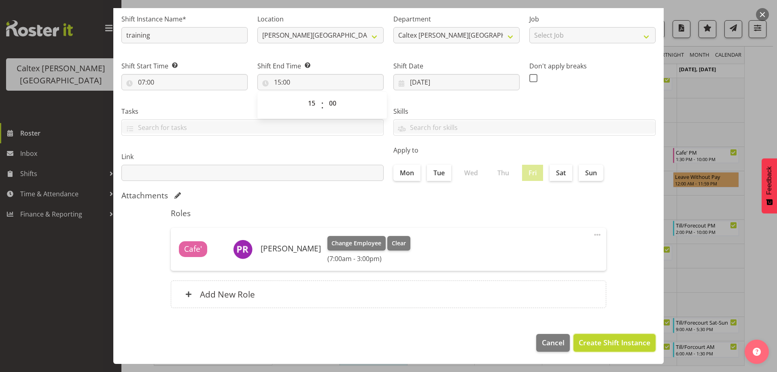
drag, startPoint x: 616, startPoint y: 343, endPoint x: 611, endPoint y: 323, distance: 21.4
click at [615, 340] on span "Create Shift Instance" at bounding box center [615, 342] width 72 height 11
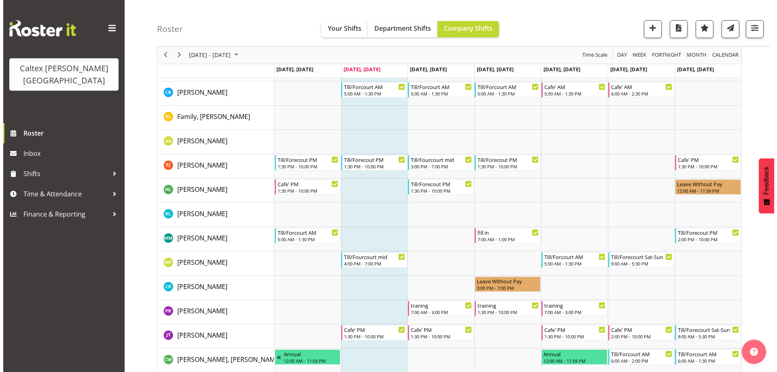
scroll to position [161, 0]
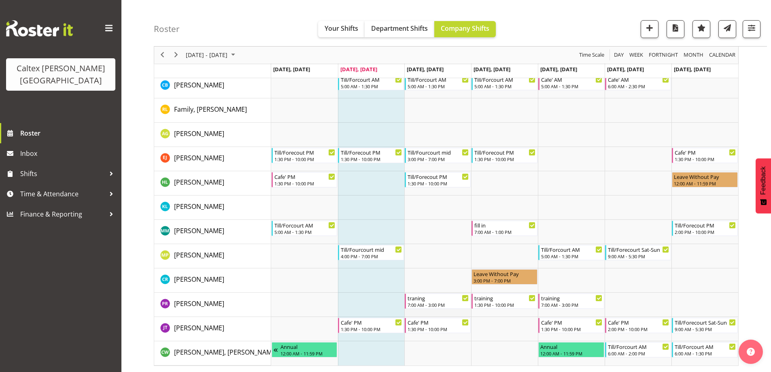
click at [423, 310] on td "Timeline Week of September 30, 2025" at bounding box center [437, 305] width 67 height 24
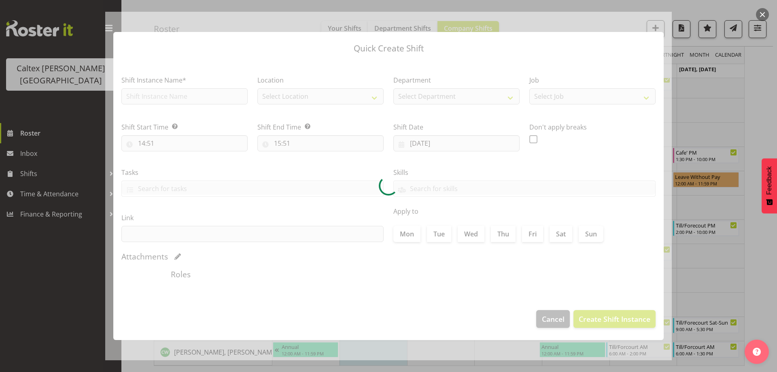
type input "[DATE]"
checkbox input "true"
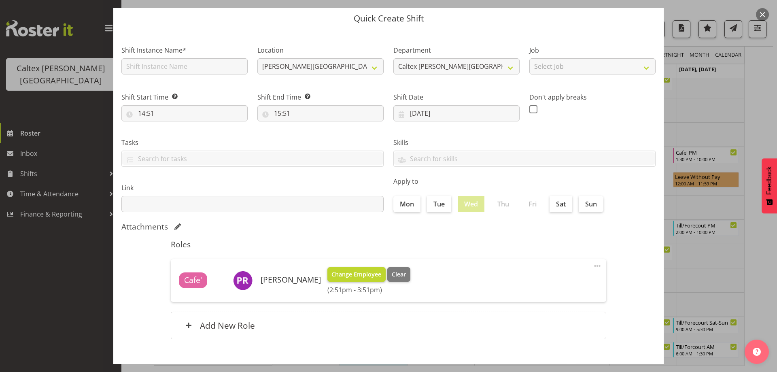
scroll to position [57, 0]
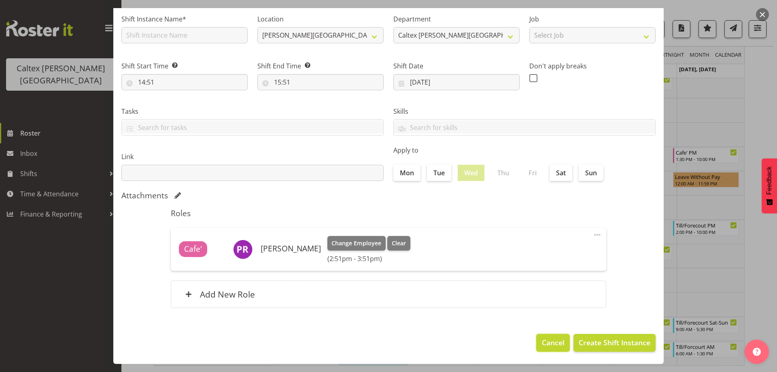
click at [545, 341] on span "Cancel" at bounding box center [553, 342] width 23 height 11
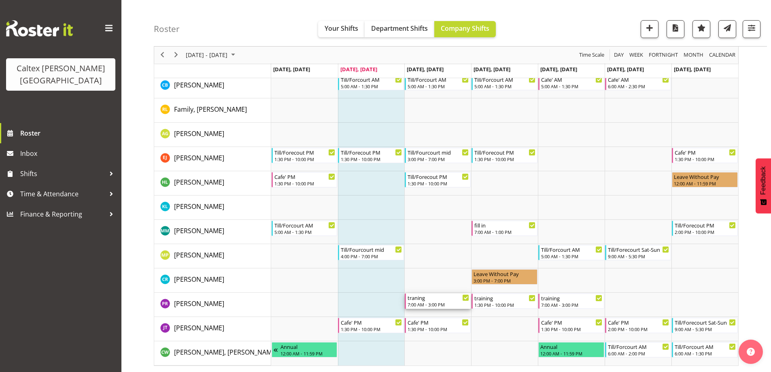
click at [424, 302] on div "7:00 AM - 3:00 PM" at bounding box center [439, 304] width 62 height 6
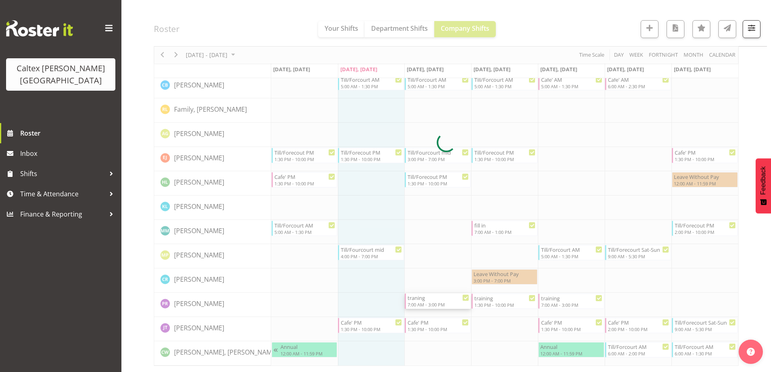
select select "9"
select select "2025"
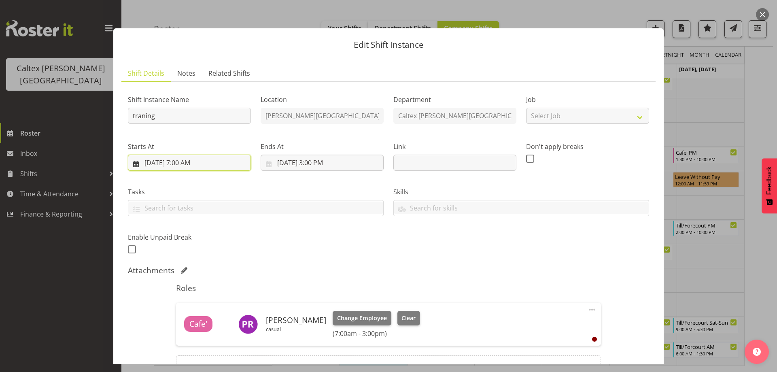
click at [182, 162] on input "[DATE] 7:00 AM" at bounding box center [189, 163] width 123 height 16
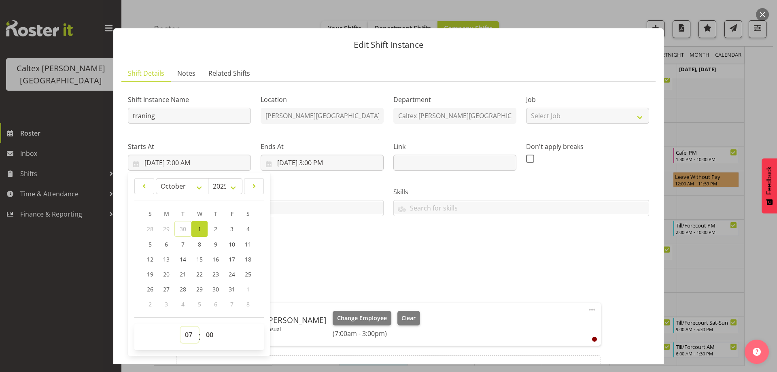
click at [189, 332] on select "00 01 02 03 04 05 06 07 08 09 10 11 12 13 14 15 16 17 18 19 20 21 22 23" at bounding box center [190, 335] width 18 height 16
select select "8"
click at [181, 327] on select "00 01 02 03 04 05 06 07 08 09 10 11 12 13 14 15 16 17 18 19 20 21 22 23" at bounding box center [190, 335] width 18 height 16
type input "[DATE] 8:00 AM"
click at [349, 248] on div "Shift Instance Name traning Location [PERSON_NAME][GEOGRAPHIC_DATA] Department …" at bounding box center [388, 171] width 531 height 177
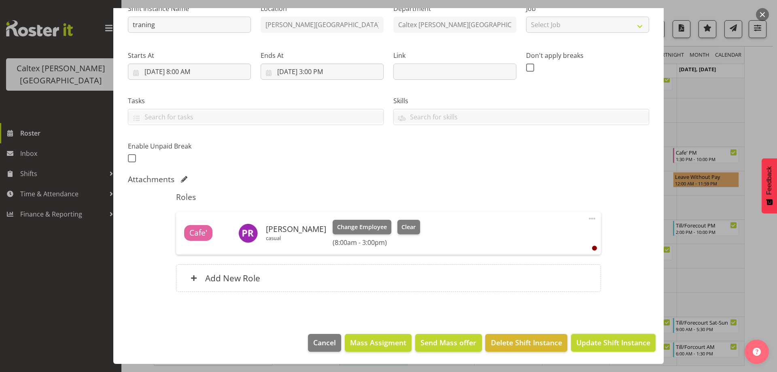
click at [591, 343] on span "Update Shift Instance" at bounding box center [613, 342] width 74 height 11
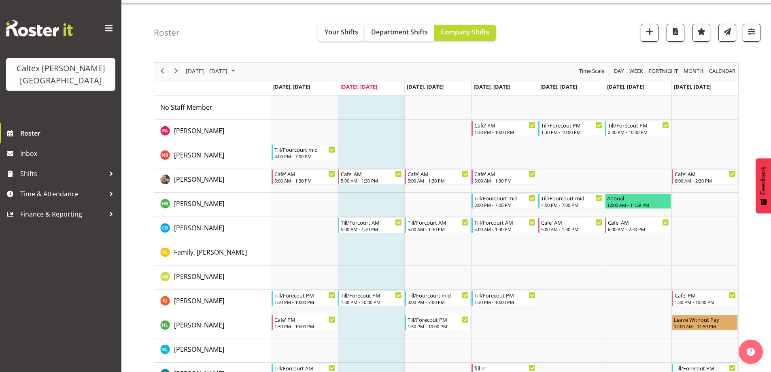
scroll to position [0, 0]
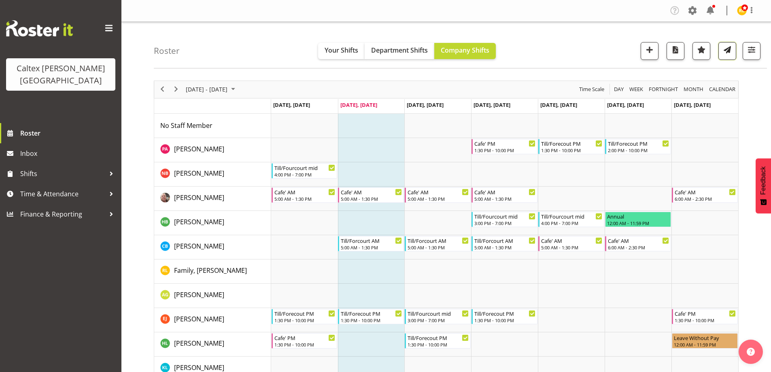
click at [729, 51] on span "button" at bounding box center [727, 50] width 11 height 11
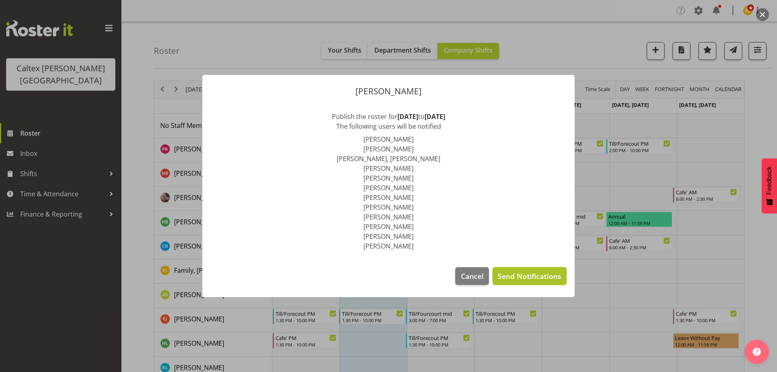
click at [518, 278] on span "Send Notifications" at bounding box center [530, 276] width 64 height 11
